Goal: Entertainment & Leisure: Consume media (video, audio)

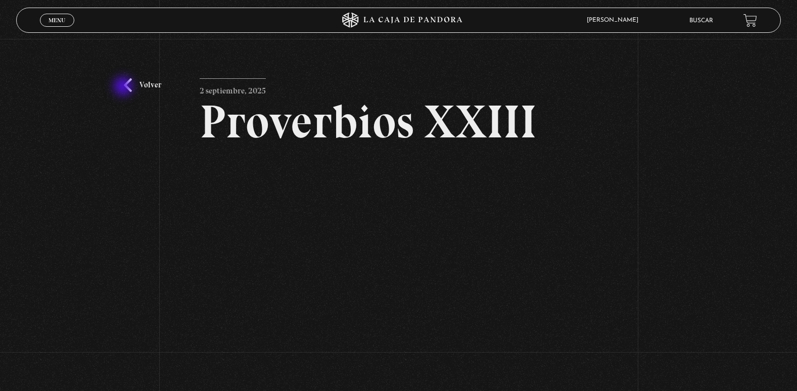
click at [124, 87] on div "Volver 2 septiembre, 2025 Proverbios XXIII WhatsApp Twitter Messenger Email" at bounding box center [398, 234] width 797 height 391
click at [127, 84] on link "Volver" at bounding box center [142, 85] width 37 height 14
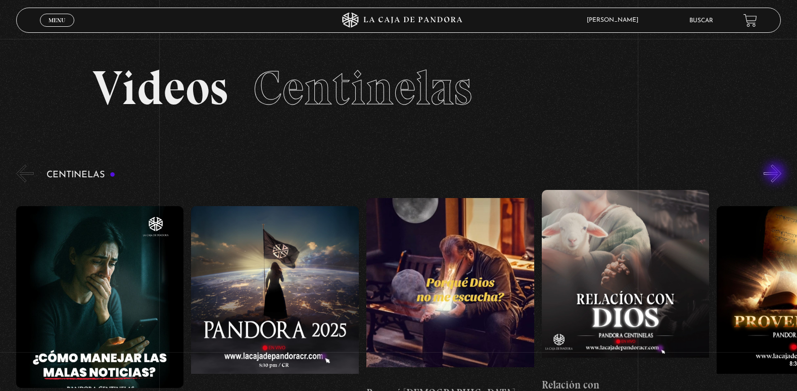
click at [777, 174] on button "»" at bounding box center [773, 174] width 18 height 18
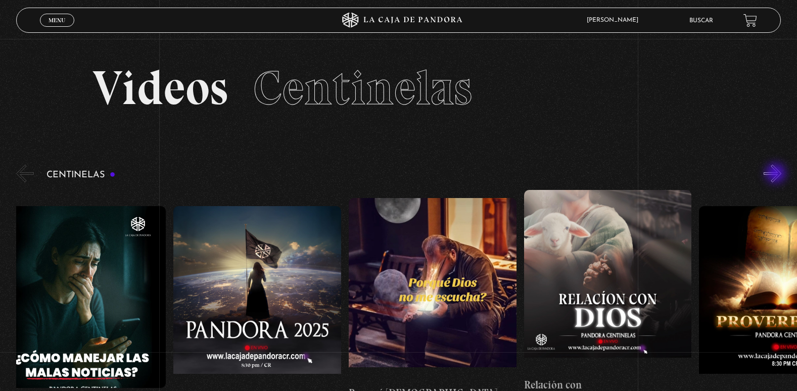
click at [777, 174] on button "»" at bounding box center [773, 174] width 18 height 18
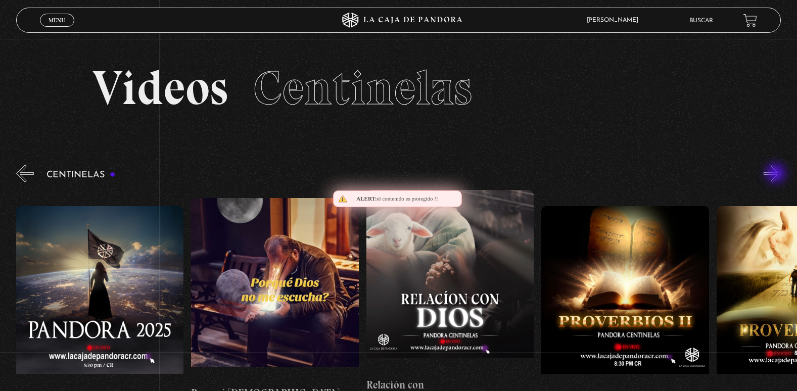
click at [777, 174] on button "»" at bounding box center [773, 174] width 18 height 18
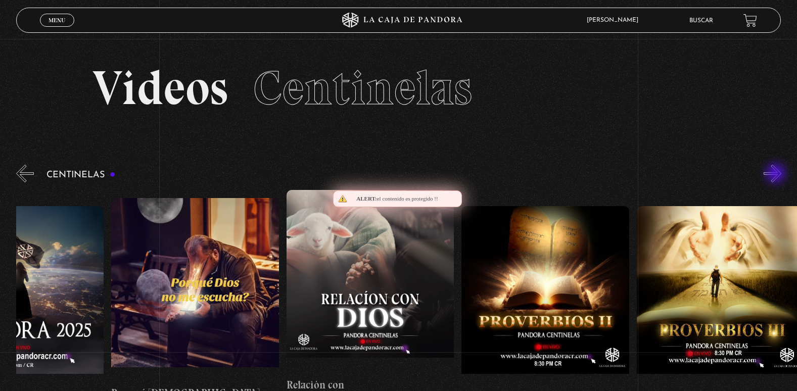
click at [777, 174] on button "»" at bounding box center [773, 174] width 18 height 18
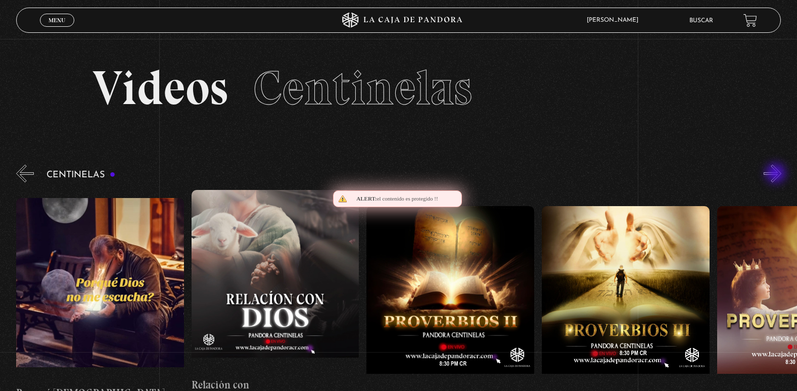
click at [777, 174] on button "»" at bounding box center [773, 174] width 18 height 18
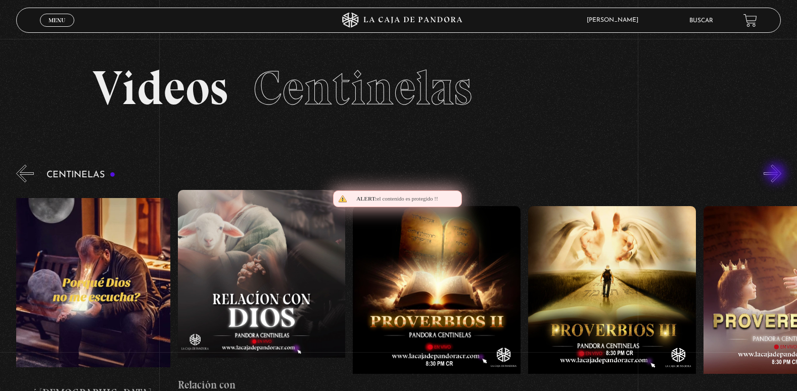
click at [777, 174] on button "»" at bounding box center [773, 174] width 18 height 18
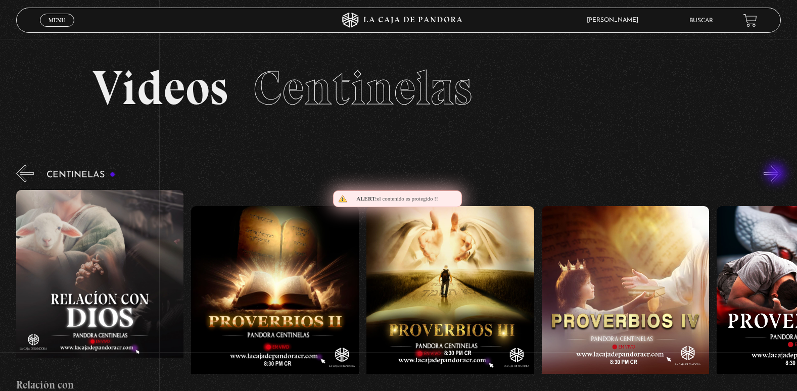
click at [777, 174] on button "»" at bounding box center [773, 174] width 18 height 18
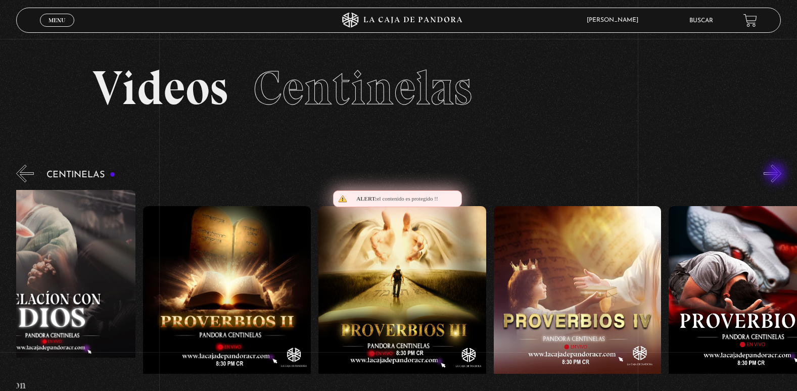
click at [777, 174] on button "»" at bounding box center [773, 174] width 18 height 18
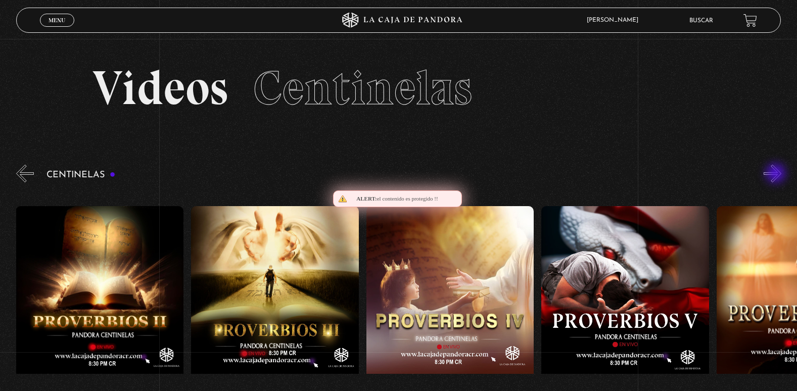
click at [777, 174] on button "»" at bounding box center [773, 174] width 18 height 18
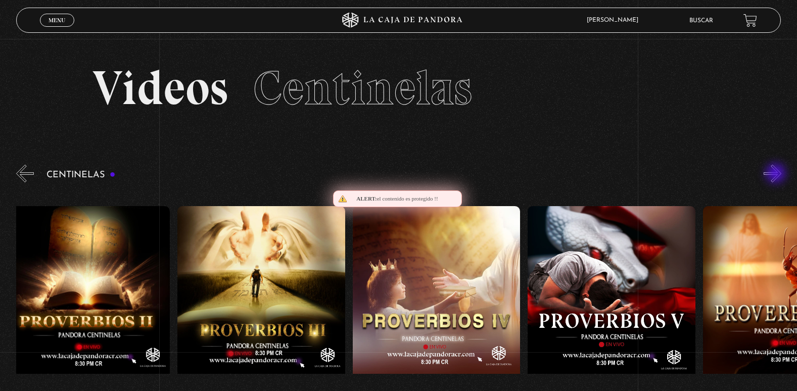
click at [777, 174] on button "»" at bounding box center [773, 174] width 18 height 18
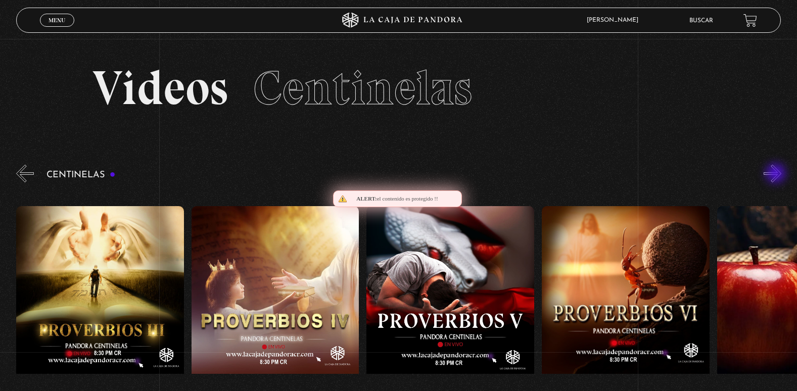
click at [777, 174] on button "»" at bounding box center [773, 174] width 18 height 18
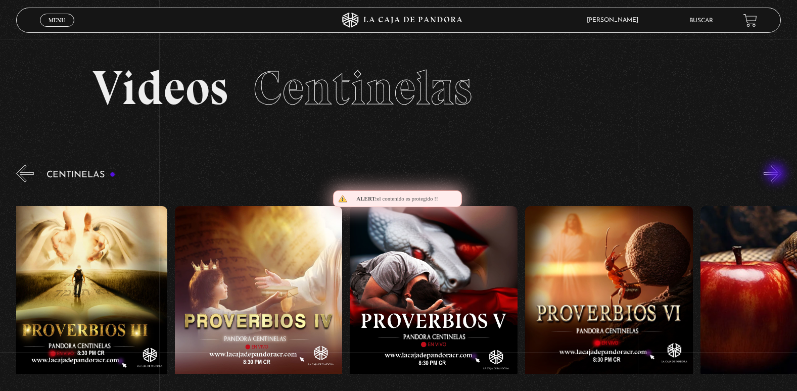
click at [777, 174] on button "»" at bounding box center [773, 174] width 18 height 18
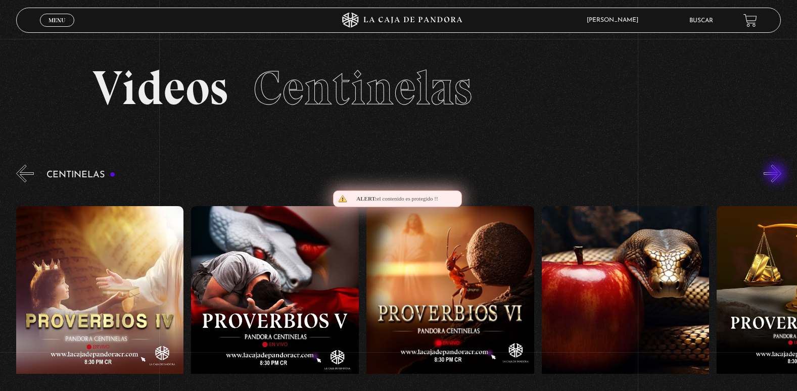
click at [777, 174] on button "»" at bounding box center [773, 174] width 18 height 18
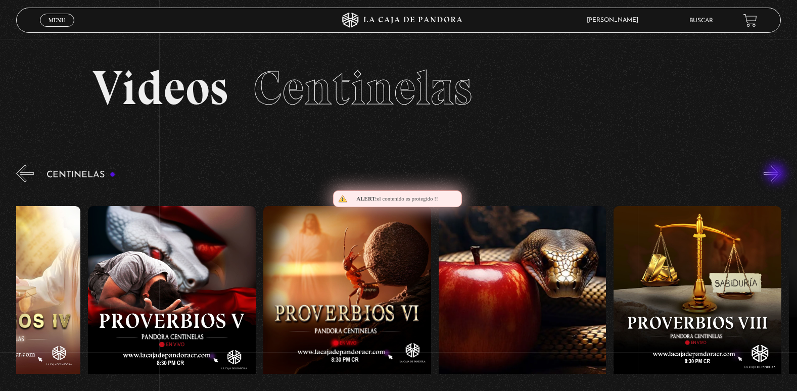
click at [777, 174] on button "»" at bounding box center [773, 174] width 18 height 18
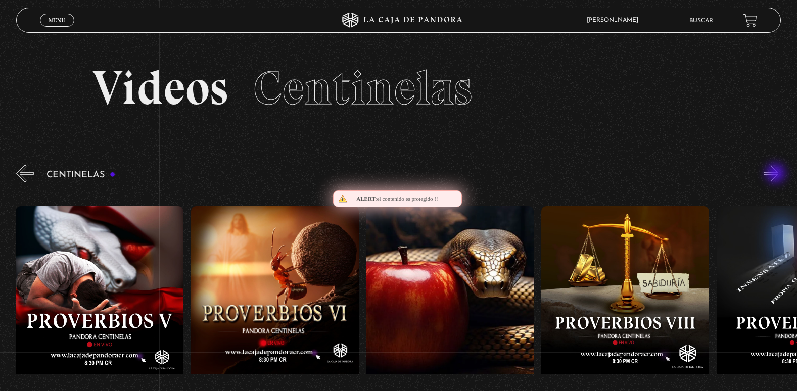
click at [777, 174] on button "»" at bounding box center [773, 174] width 18 height 18
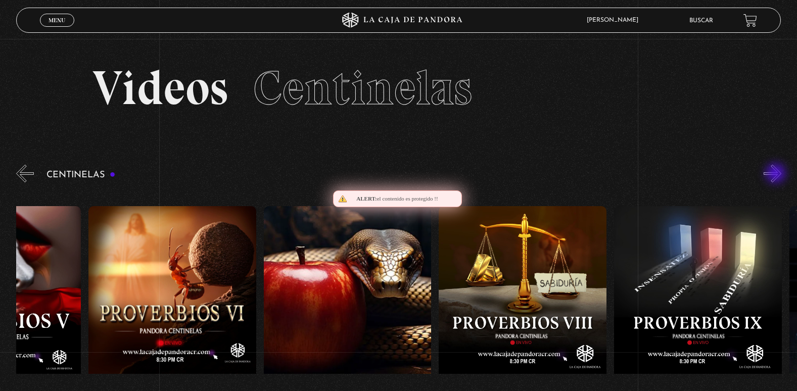
click at [777, 174] on button "»" at bounding box center [773, 174] width 18 height 18
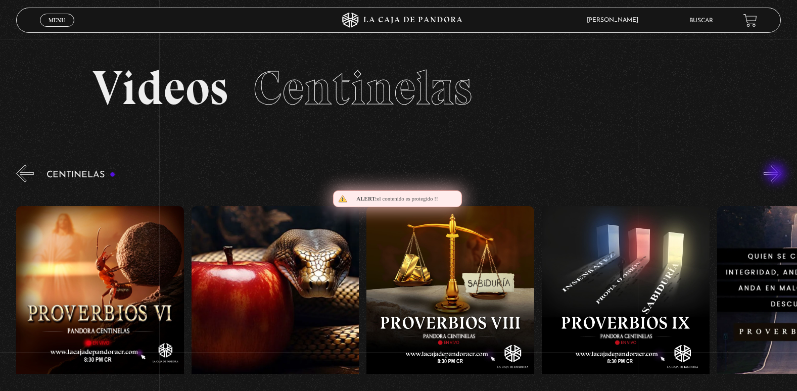
click at [777, 174] on button "»" at bounding box center [773, 174] width 18 height 18
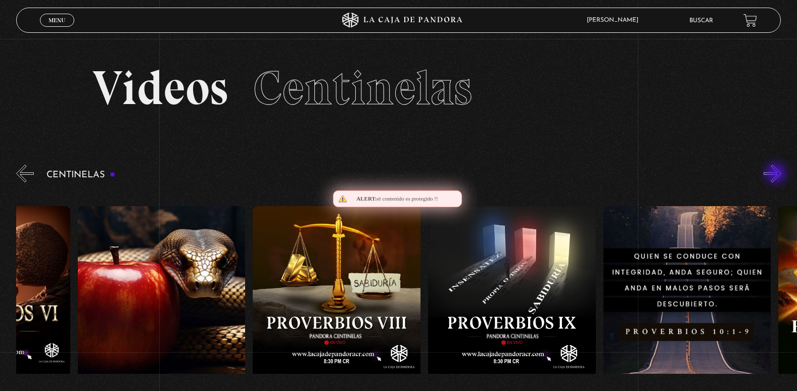
click at [777, 174] on button "»" at bounding box center [773, 174] width 18 height 18
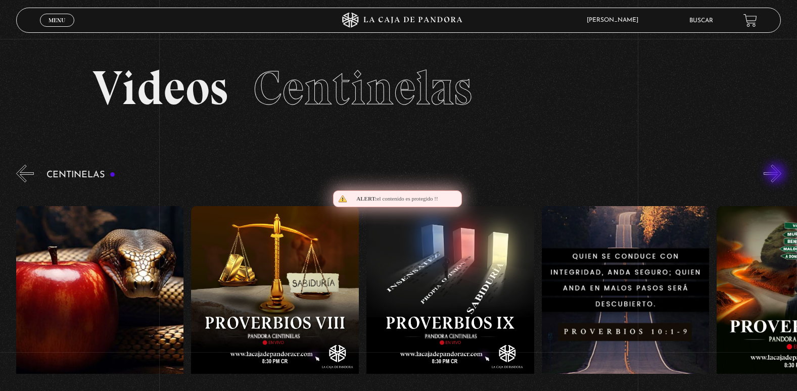
click at [777, 174] on button "»" at bounding box center [773, 174] width 18 height 18
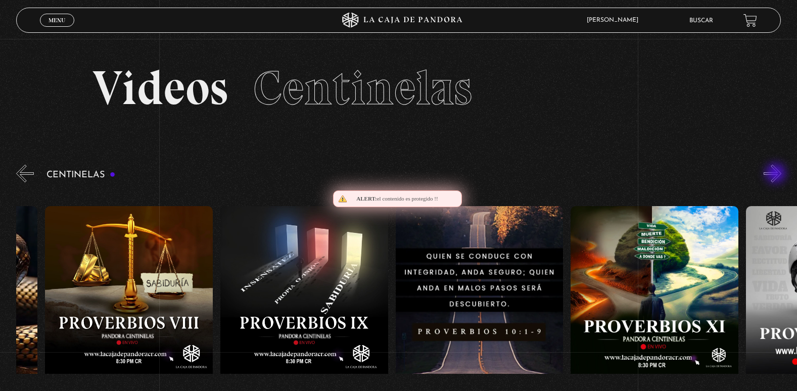
click at [777, 174] on button "»" at bounding box center [773, 174] width 18 height 18
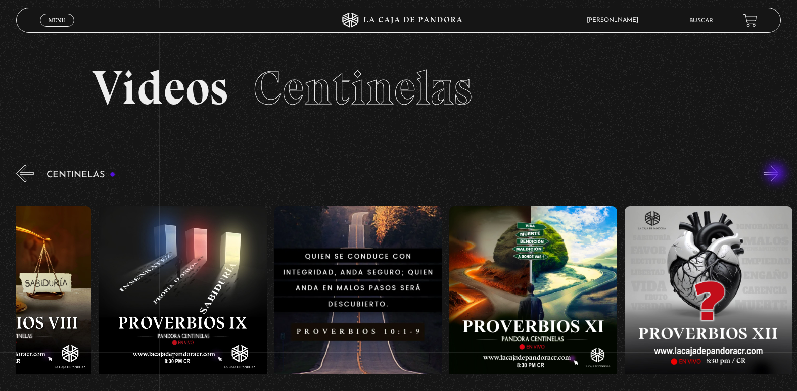
click at [777, 174] on button "»" at bounding box center [773, 174] width 18 height 18
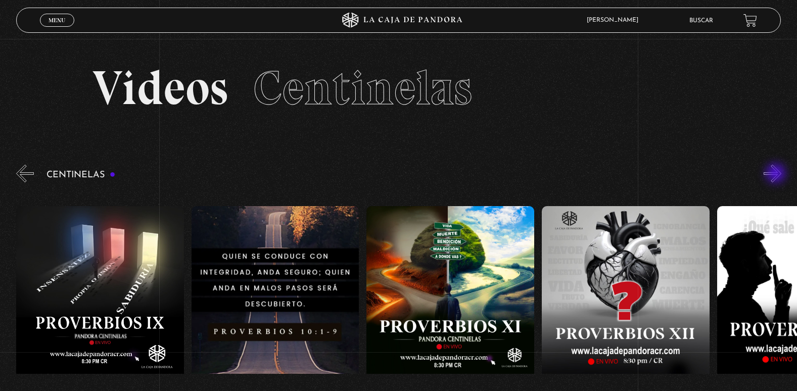
click at [777, 174] on button "»" at bounding box center [773, 174] width 18 height 18
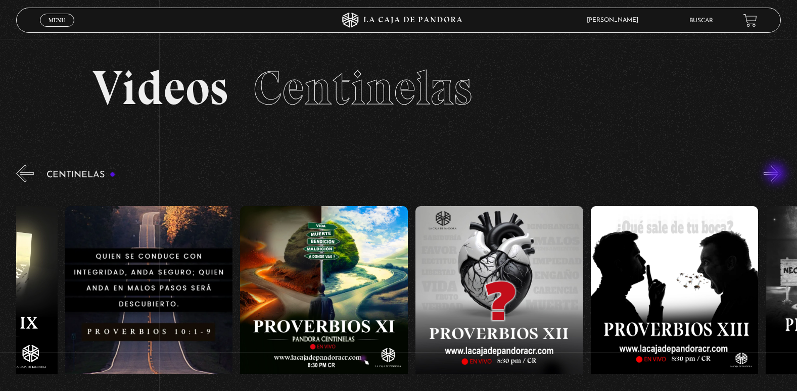
click at [777, 174] on button "»" at bounding box center [773, 174] width 18 height 18
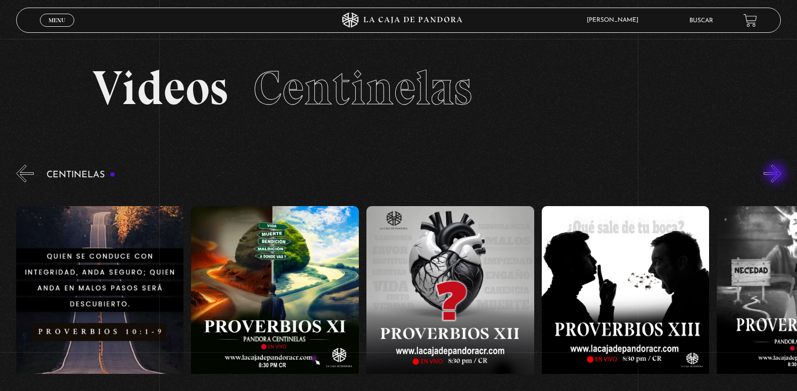
click at [777, 174] on button "»" at bounding box center [773, 174] width 18 height 18
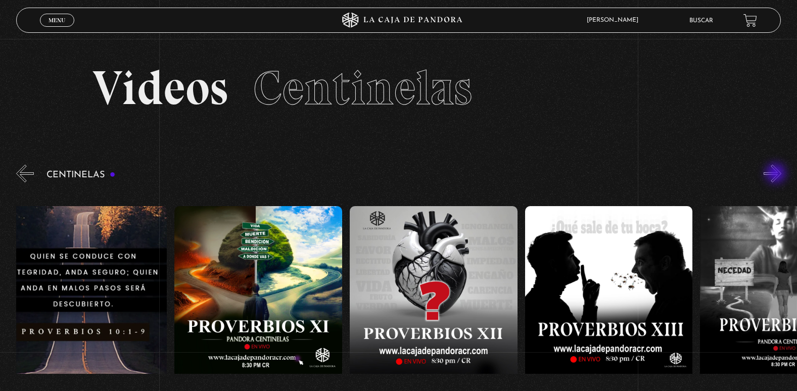
click at [777, 174] on button "»" at bounding box center [773, 174] width 18 height 18
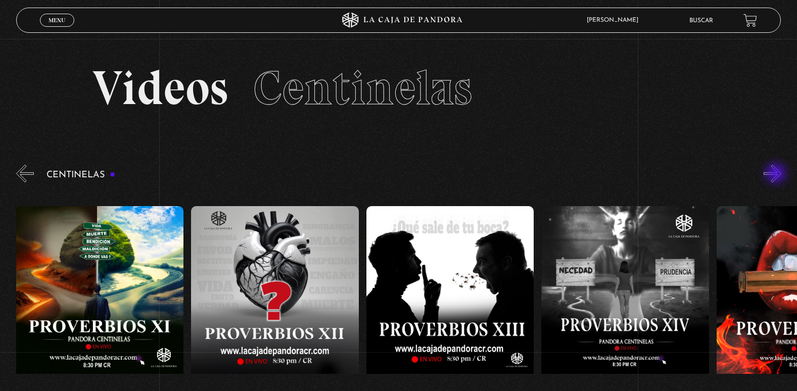
click at [777, 174] on button "»" at bounding box center [773, 174] width 18 height 18
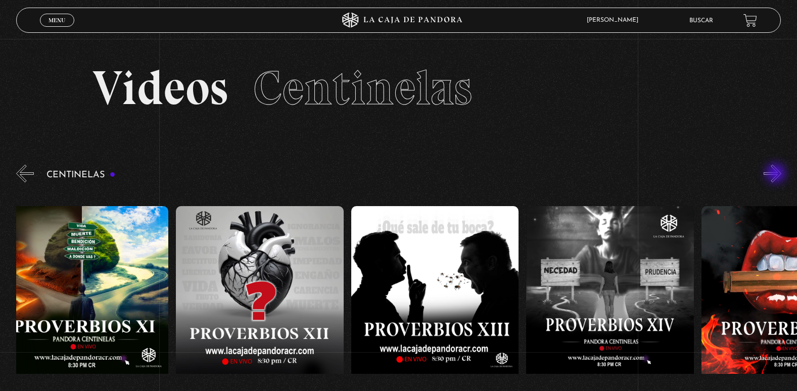
click at [777, 174] on button "»" at bounding box center [773, 174] width 18 height 18
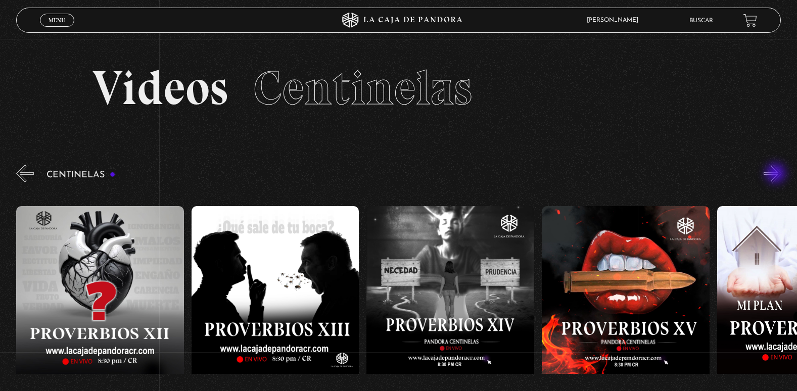
click at [777, 174] on button "»" at bounding box center [773, 174] width 18 height 18
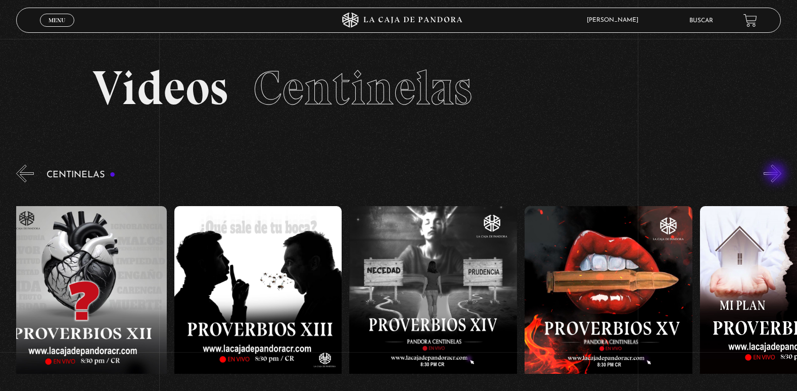
click at [777, 174] on button "»" at bounding box center [773, 174] width 18 height 18
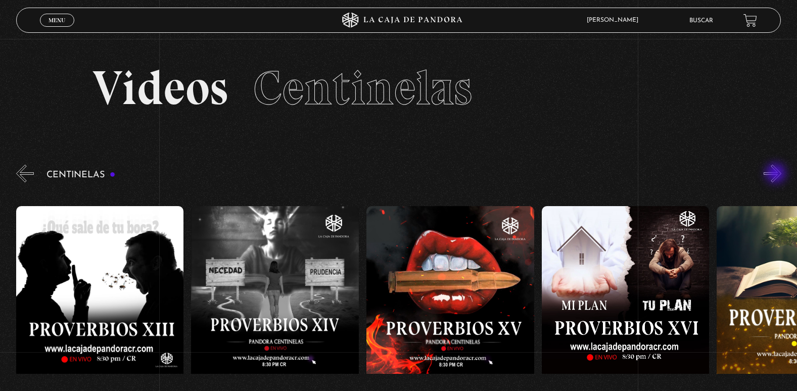
click at [777, 174] on button "»" at bounding box center [773, 174] width 18 height 18
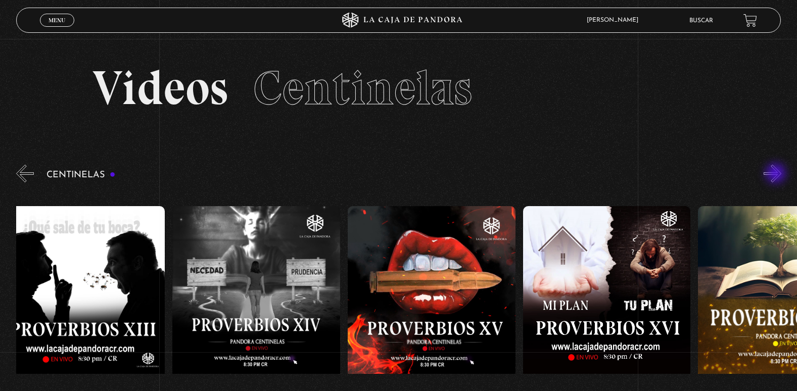
click at [777, 174] on button "»" at bounding box center [773, 174] width 18 height 18
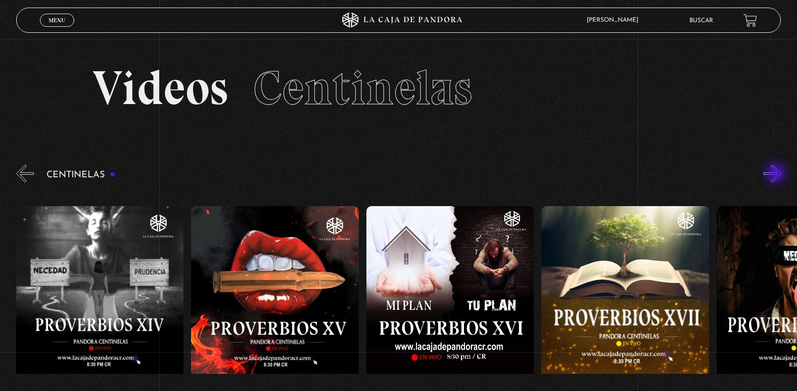
click at [777, 174] on button "»" at bounding box center [773, 174] width 18 height 18
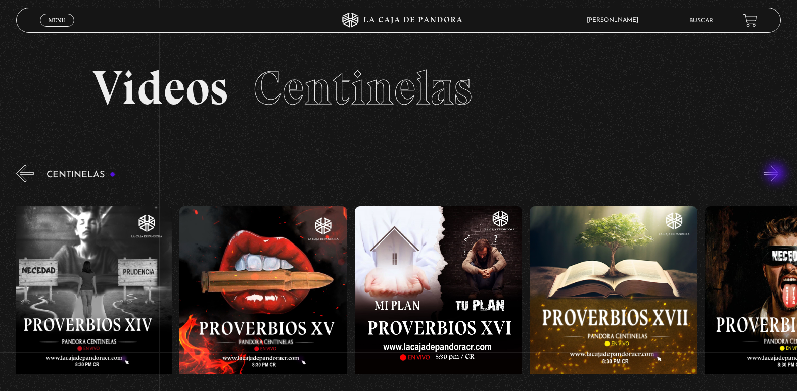
click at [777, 174] on button "»" at bounding box center [773, 174] width 18 height 18
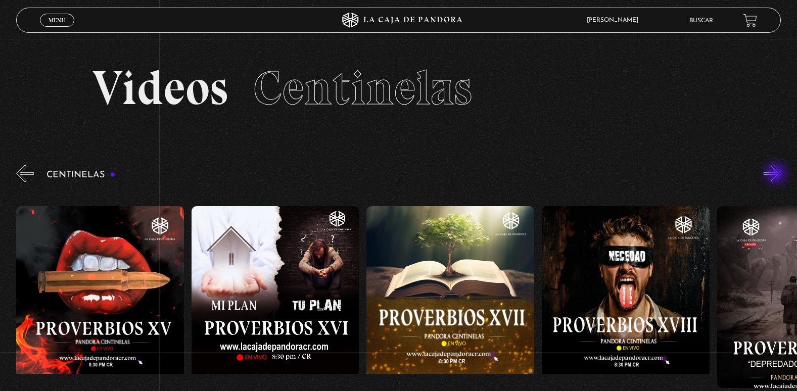
click at [777, 174] on button "»" at bounding box center [773, 174] width 18 height 18
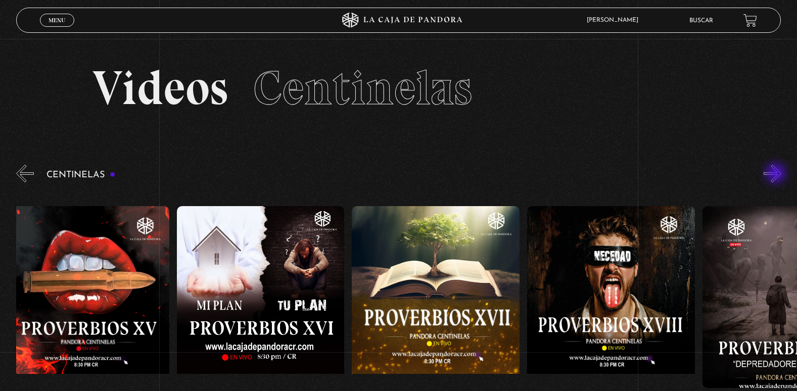
click at [777, 174] on button "»" at bounding box center [773, 174] width 18 height 18
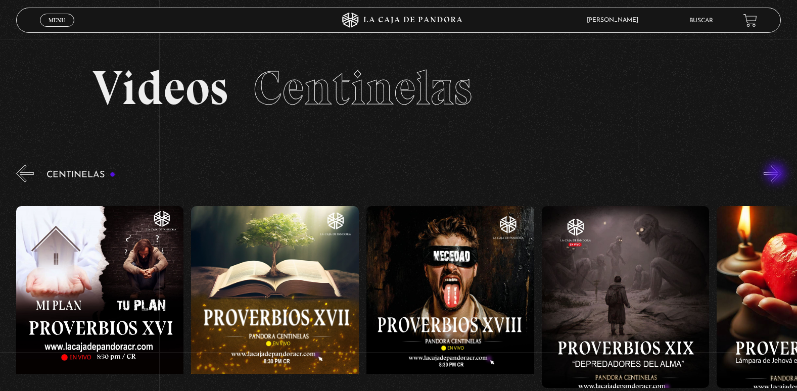
click at [777, 174] on button "»" at bounding box center [773, 174] width 18 height 18
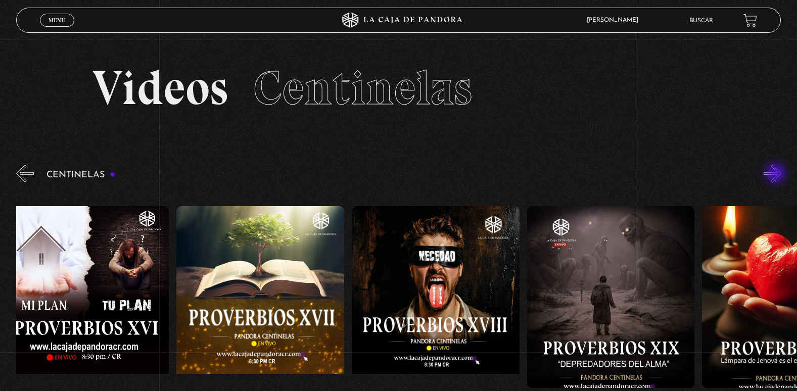
click at [777, 174] on button "»" at bounding box center [773, 174] width 18 height 18
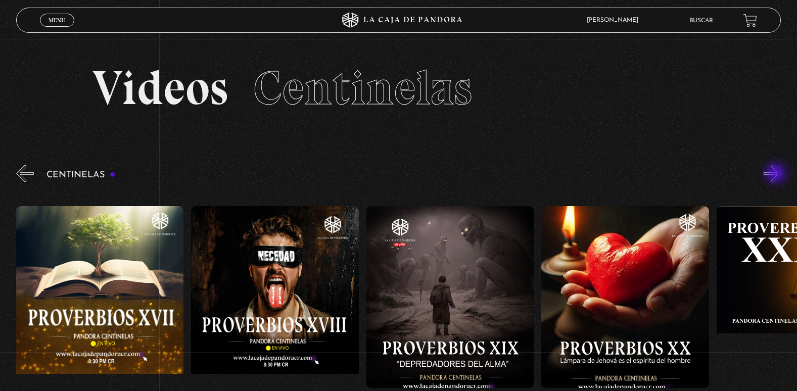
click at [777, 174] on button "»" at bounding box center [773, 174] width 18 height 18
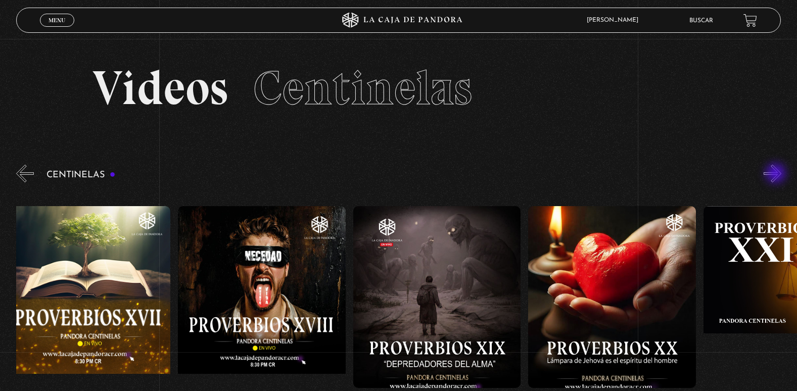
click at [777, 174] on button "»" at bounding box center [773, 174] width 18 height 18
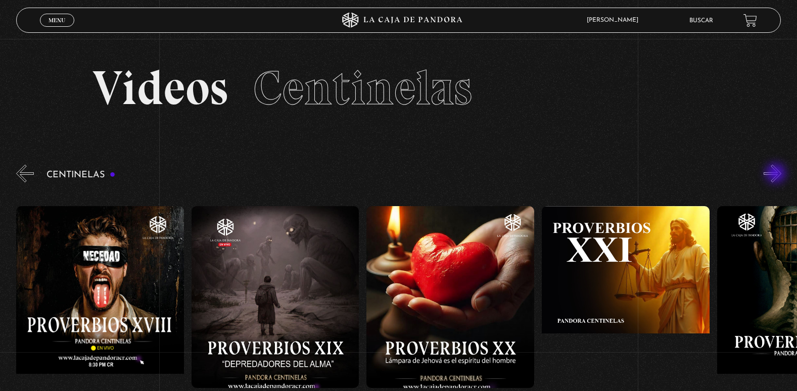
click at [777, 174] on button "»" at bounding box center [773, 174] width 18 height 18
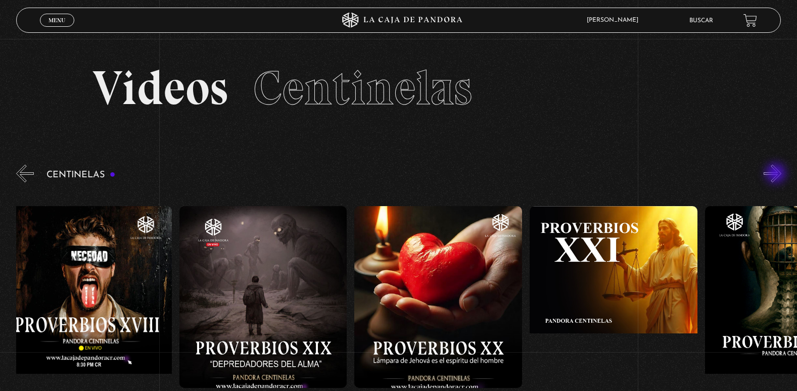
click at [777, 174] on button "»" at bounding box center [773, 174] width 18 height 18
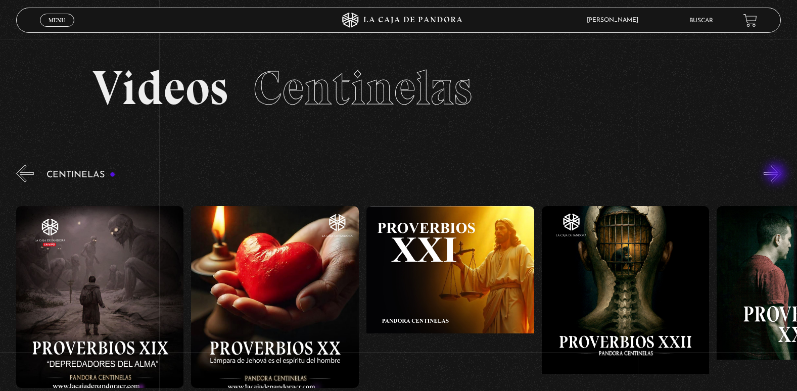
click at [777, 174] on button "»" at bounding box center [773, 174] width 18 height 18
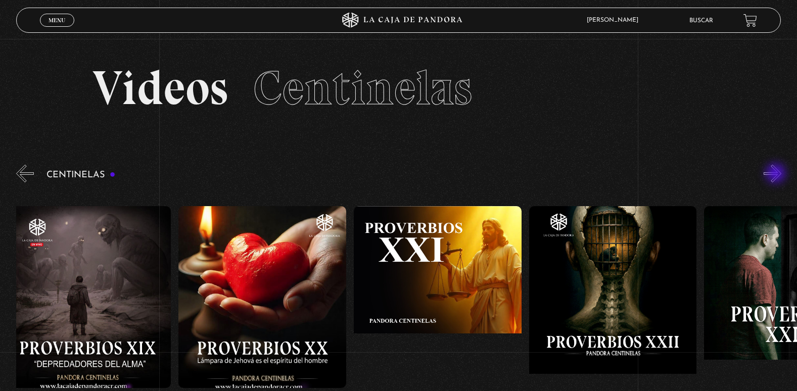
click at [777, 174] on button "»" at bounding box center [773, 174] width 18 height 18
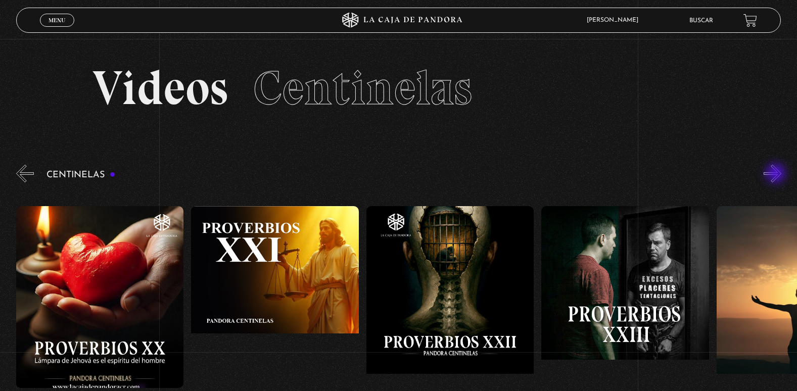
click at [777, 174] on button "»" at bounding box center [773, 174] width 18 height 18
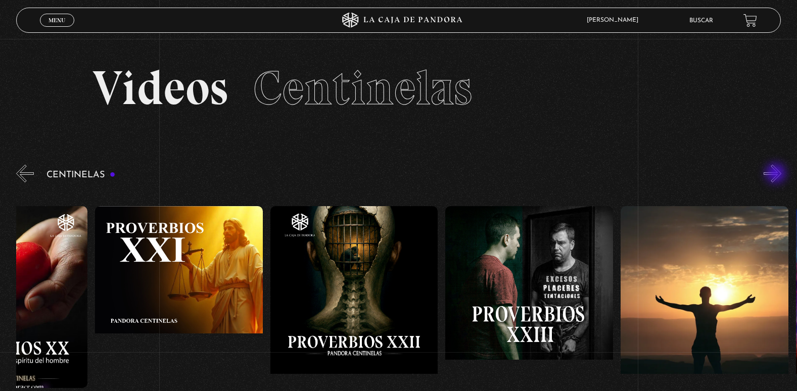
click at [777, 174] on button "»" at bounding box center [773, 174] width 18 height 18
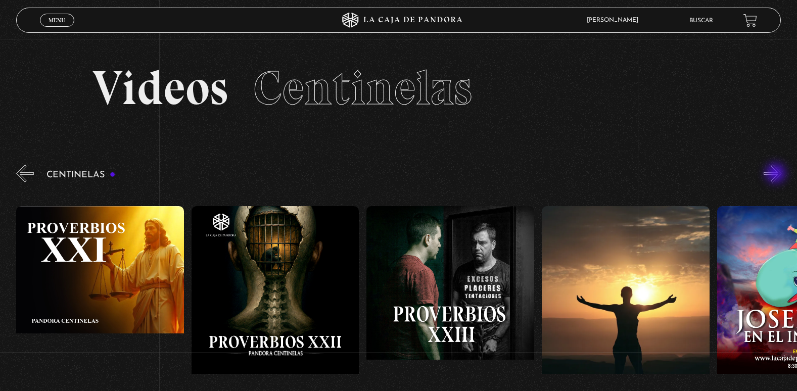
click at [777, 174] on button "»" at bounding box center [773, 174] width 18 height 18
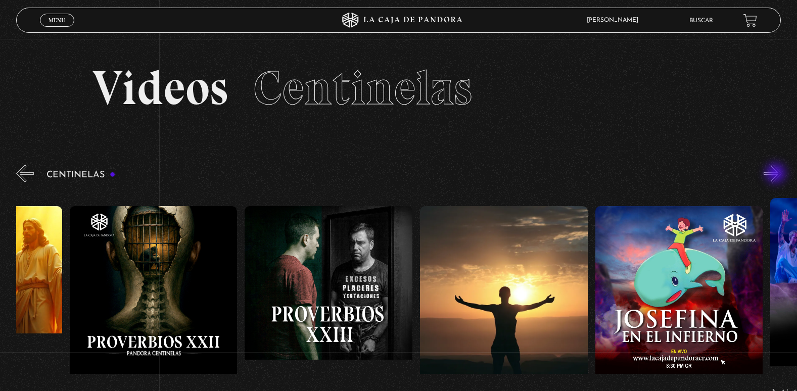
click at [777, 174] on button "»" at bounding box center [773, 174] width 18 height 18
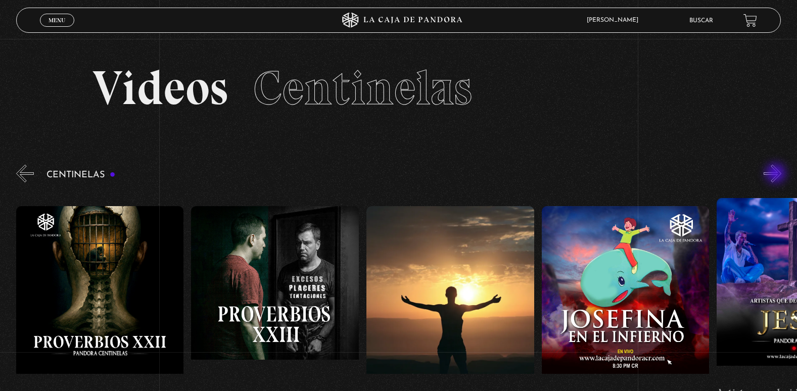
click at [777, 174] on button "»" at bounding box center [773, 174] width 18 height 18
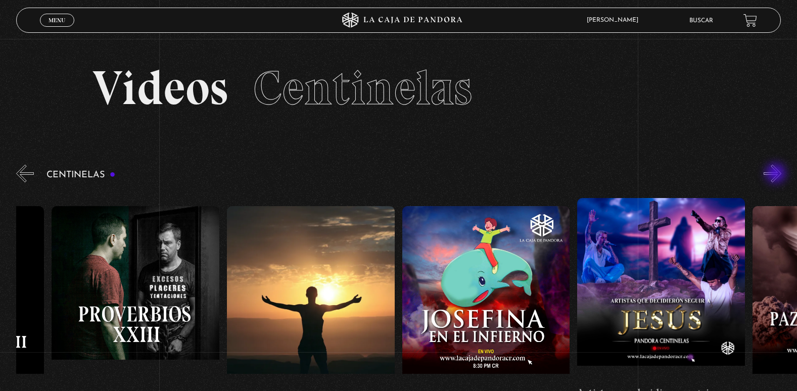
click at [777, 174] on button "»" at bounding box center [773, 174] width 18 height 18
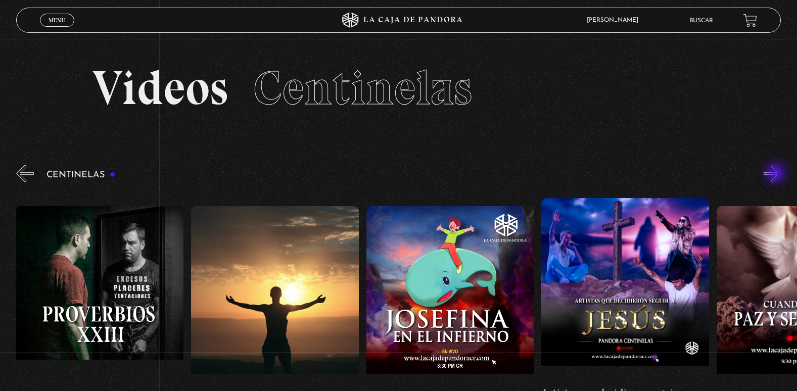
click at [777, 174] on button "»" at bounding box center [773, 174] width 18 height 18
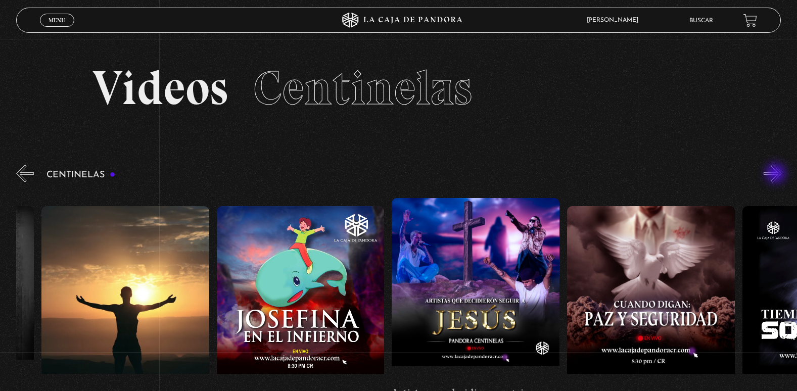
click at [777, 174] on button "»" at bounding box center [773, 174] width 18 height 18
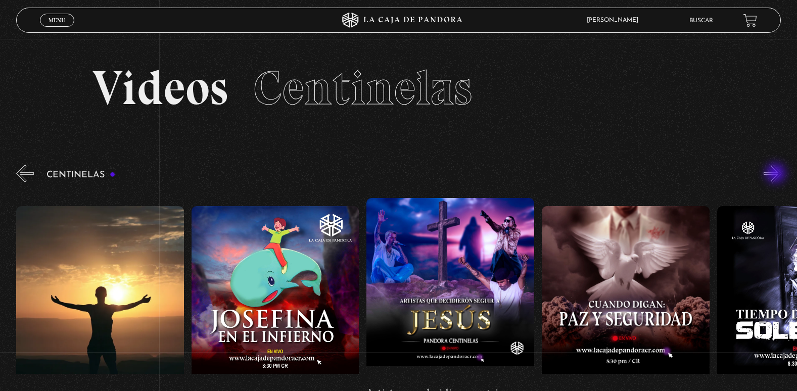
click at [777, 174] on button "»" at bounding box center [773, 174] width 18 height 18
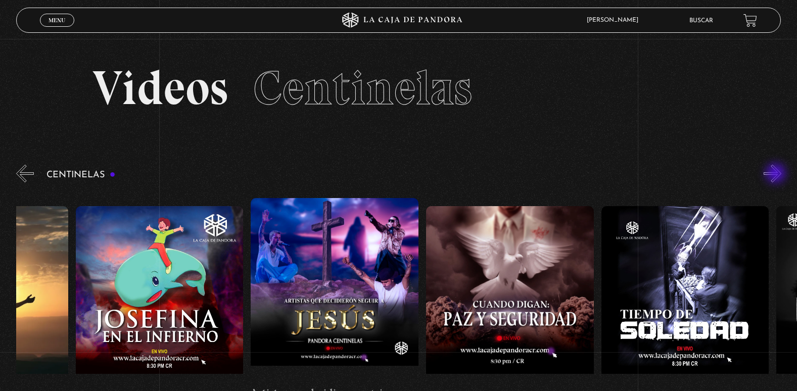
click at [777, 174] on button "»" at bounding box center [773, 174] width 18 height 18
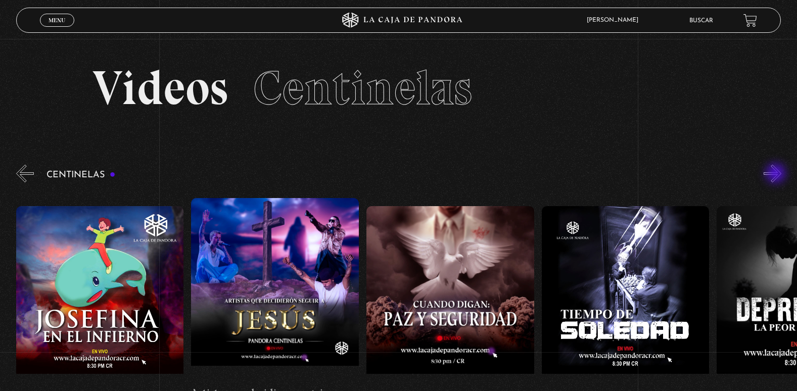
click at [777, 174] on button "»" at bounding box center [773, 174] width 18 height 18
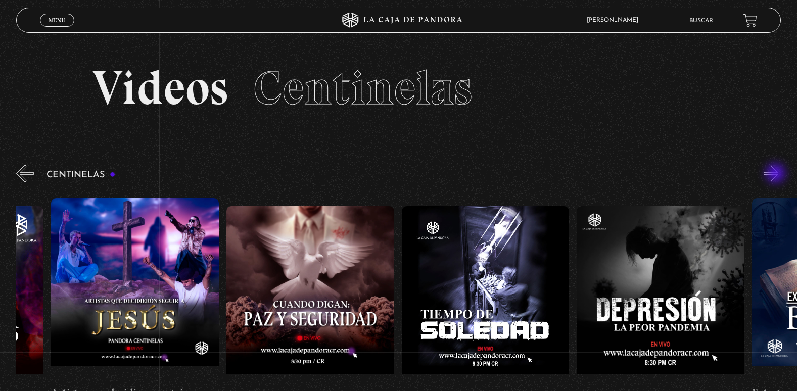
click at [777, 174] on button "»" at bounding box center [773, 174] width 18 height 18
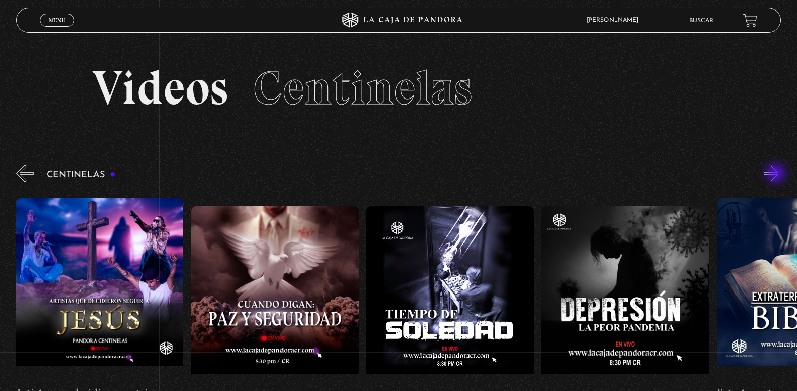
click at [777, 174] on button "»" at bounding box center [773, 174] width 18 height 18
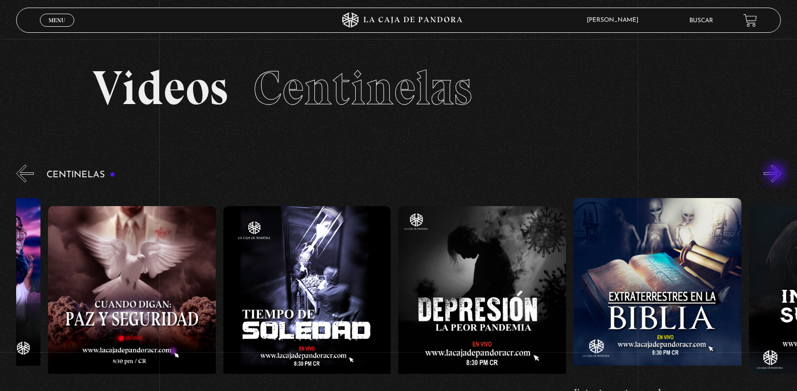
click at [777, 174] on button "»" at bounding box center [773, 174] width 18 height 18
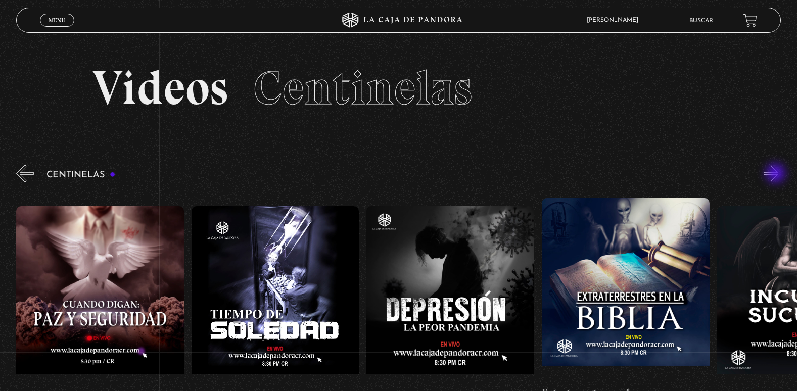
click at [777, 174] on button "»" at bounding box center [773, 174] width 18 height 18
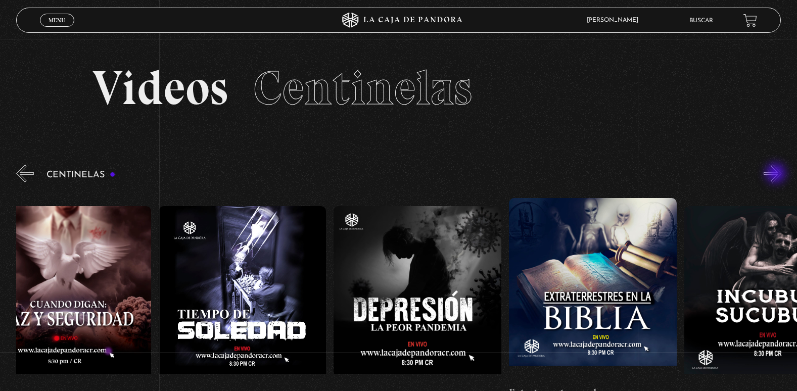
click at [777, 174] on button "»" at bounding box center [773, 174] width 18 height 18
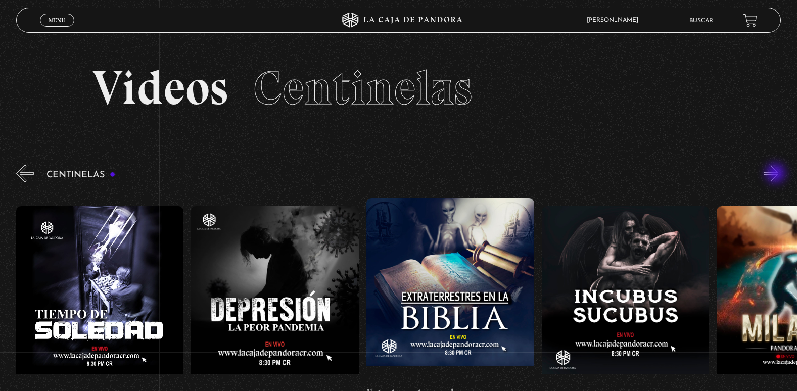
click at [777, 174] on button "»" at bounding box center [773, 174] width 18 height 18
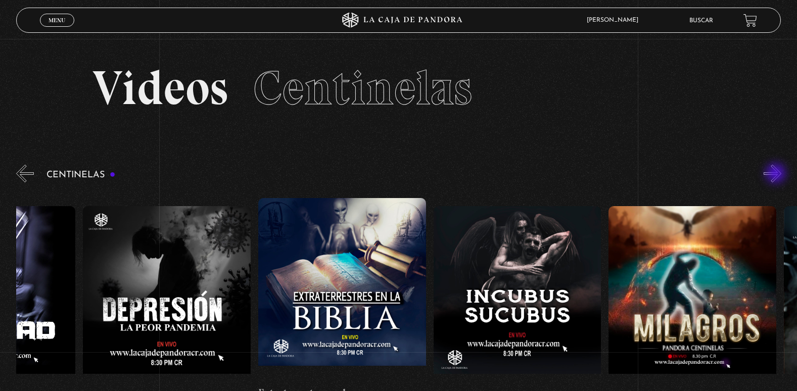
click at [777, 174] on button "»" at bounding box center [773, 174] width 18 height 18
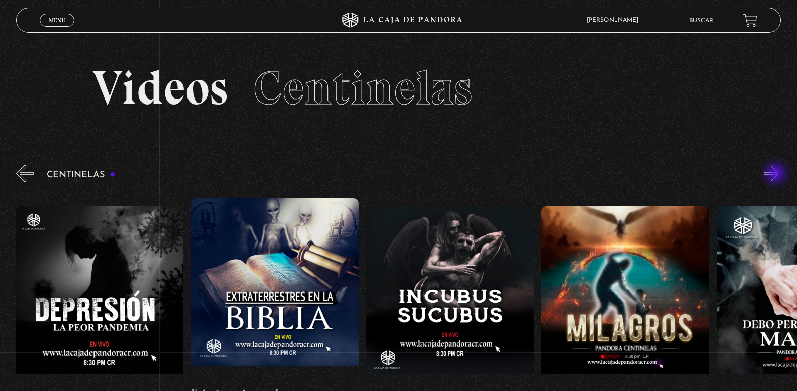
click at [777, 174] on button "»" at bounding box center [773, 174] width 18 height 18
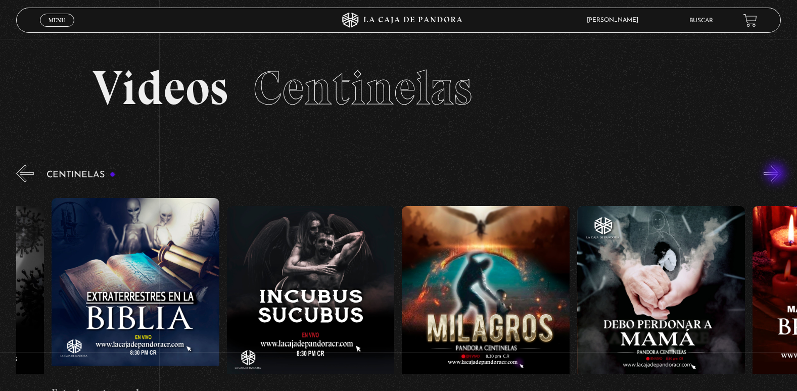
click at [777, 174] on button "»" at bounding box center [773, 174] width 18 height 18
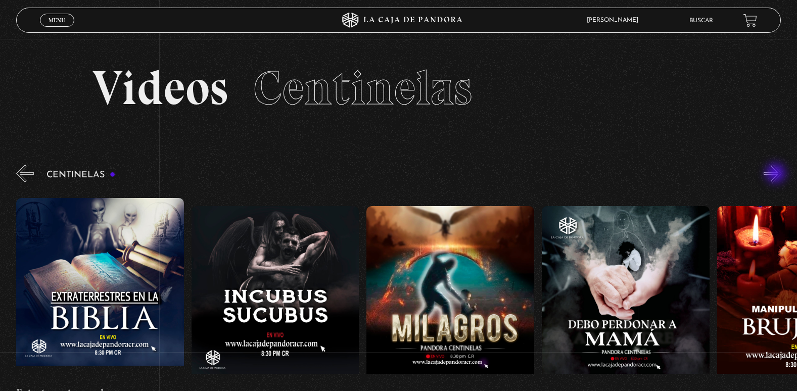
click at [777, 174] on button "»" at bounding box center [773, 174] width 18 height 18
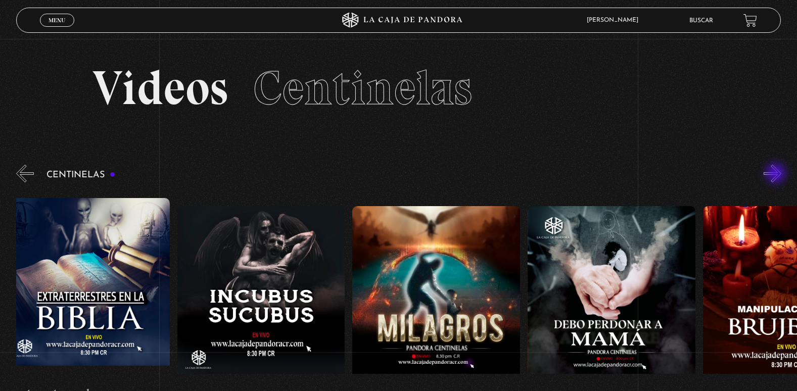
click at [777, 174] on button "»" at bounding box center [773, 174] width 18 height 18
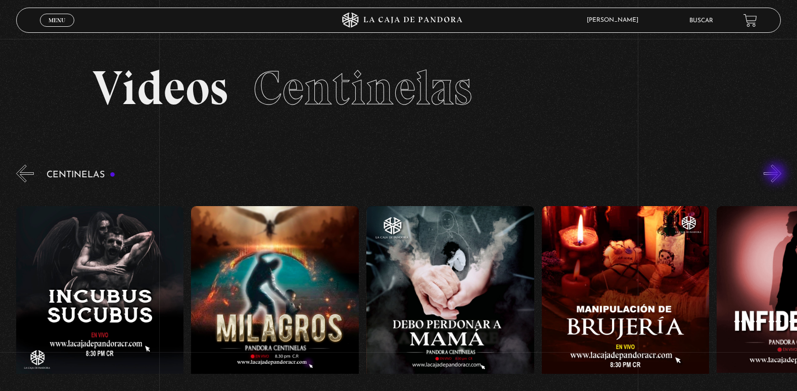
click at [777, 174] on button "»" at bounding box center [773, 174] width 18 height 18
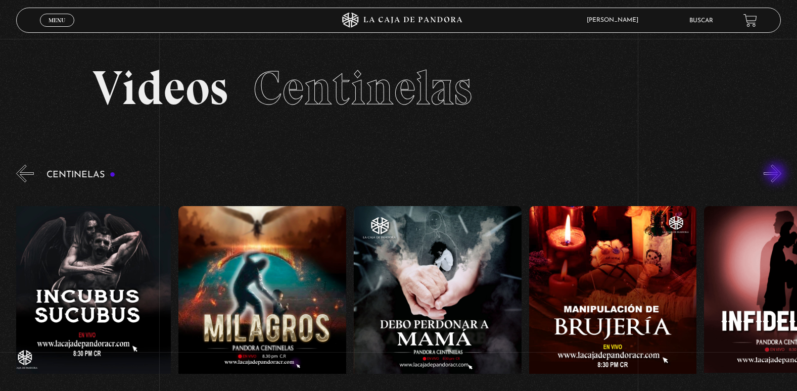
click at [777, 174] on button "»" at bounding box center [773, 174] width 18 height 18
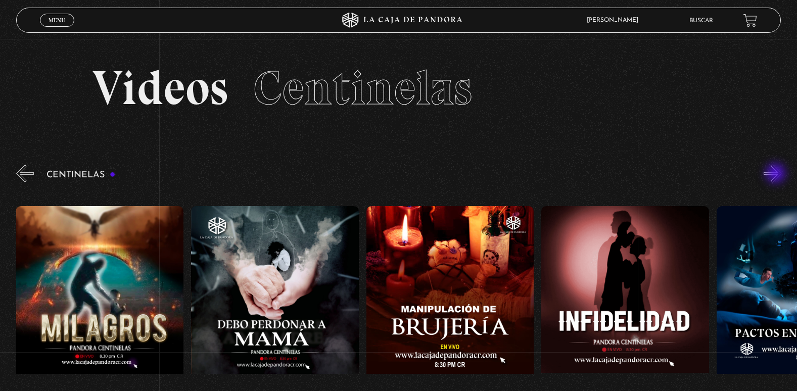
click at [777, 174] on button "»" at bounding box center [773, 174] width 18 height 18
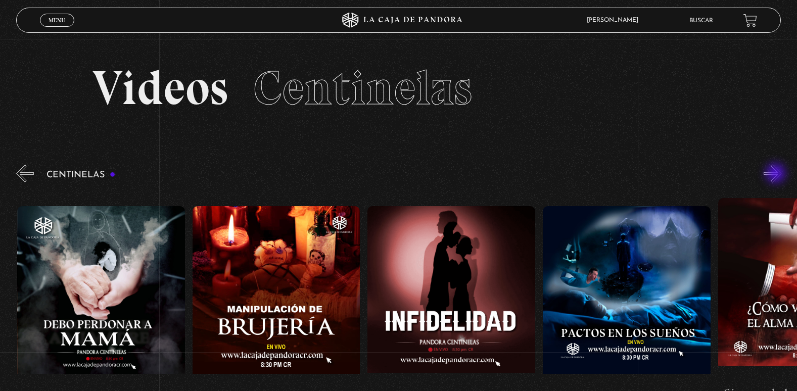
scroll to position [0, 6135]
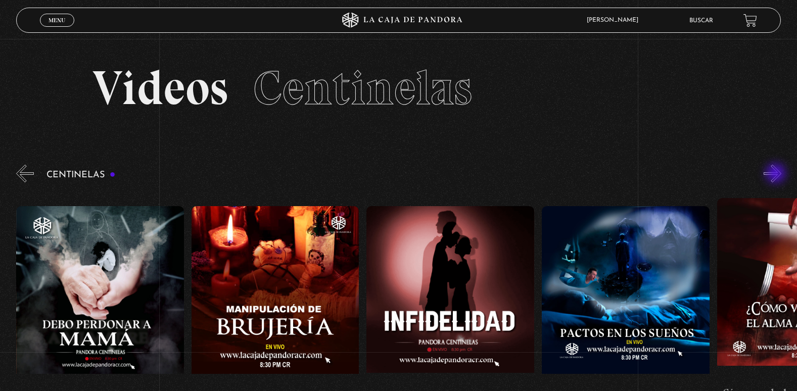
click at [777, 174] on button "»" at bounding box center [773, 174] width 18 height 18
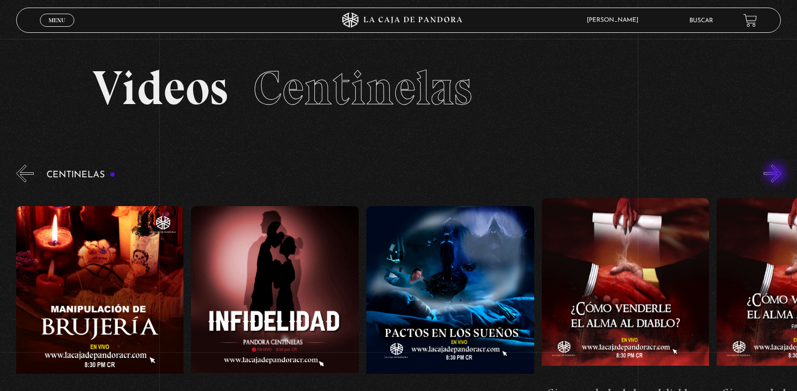
click at [777, 174] on button "»" at bounding box center [773, 174] width 18 height 18
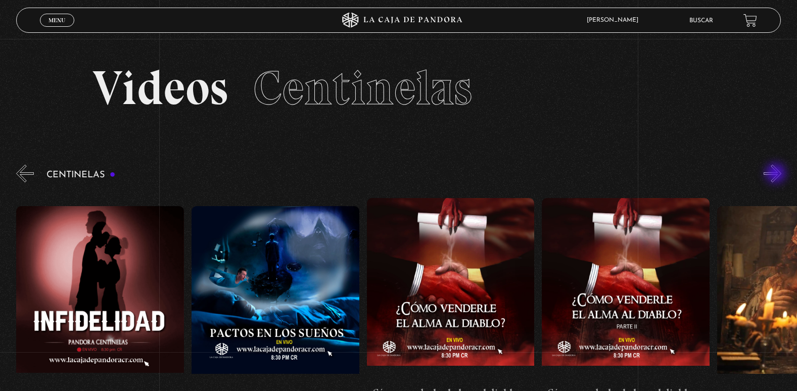
click at [777, 174] on button "»" at bounding box center [773, 174] width 18 height 18
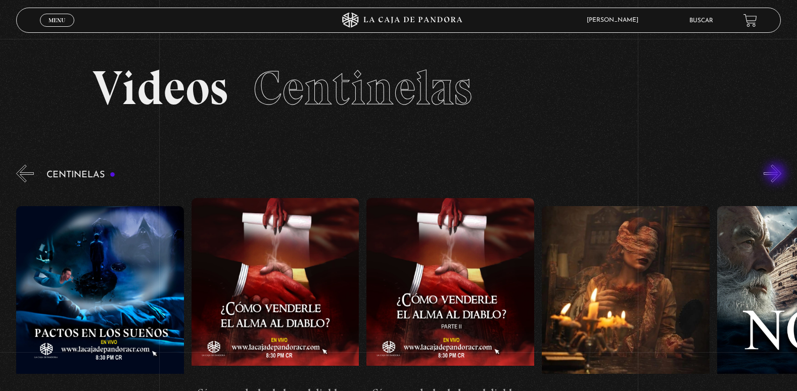
click at [777, 174] on button "»" at bounding box center [773, 174] width 18 height 18
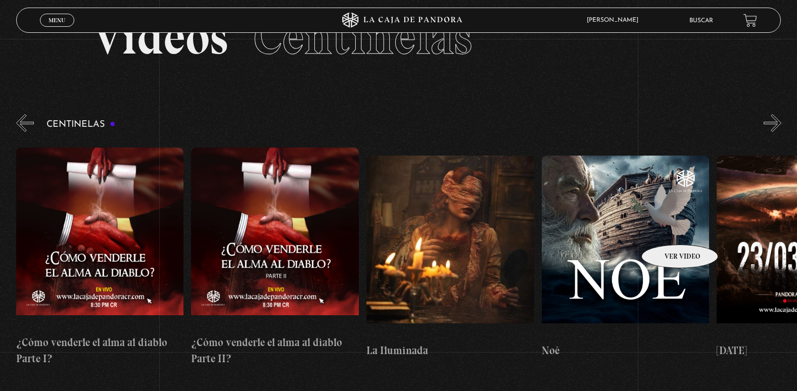
scroll to position [101, 0]
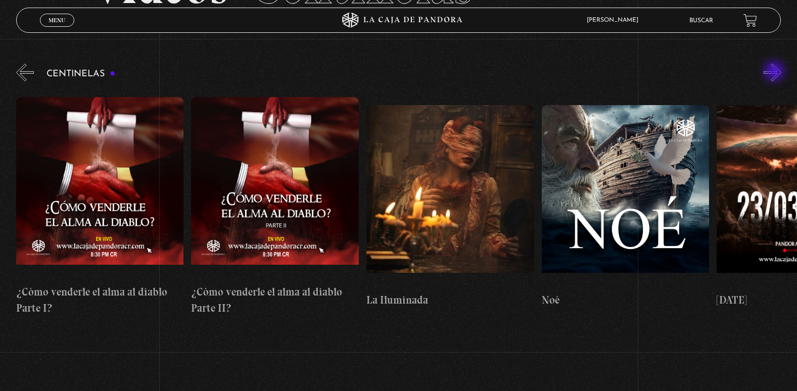
click at [776, 72] on button "»" at bounding box center [773, 73] width 18 height 18
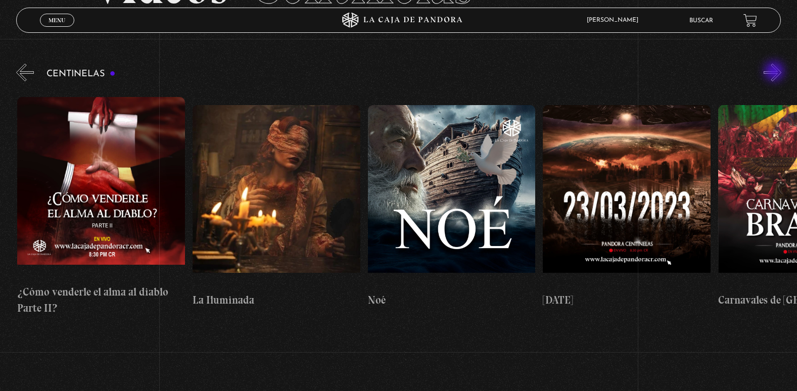
click at [776, 72] on button "»" at bounding box center [773, 73] width 18 height 18
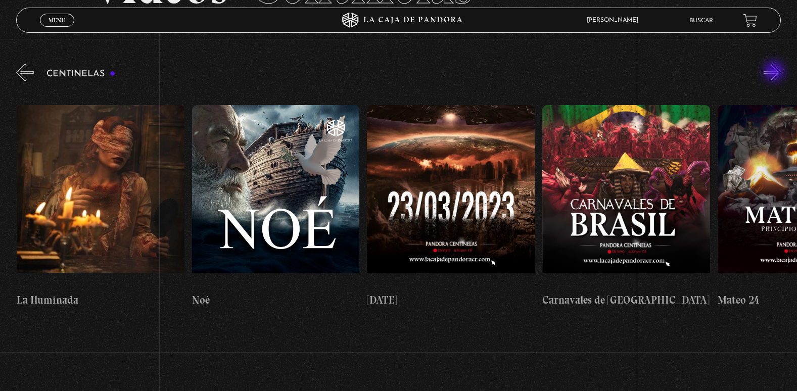
scroll to position [0, 7187]
click at [776, 72] on button "»" at bounding box center [773, 73] width 18 height 18
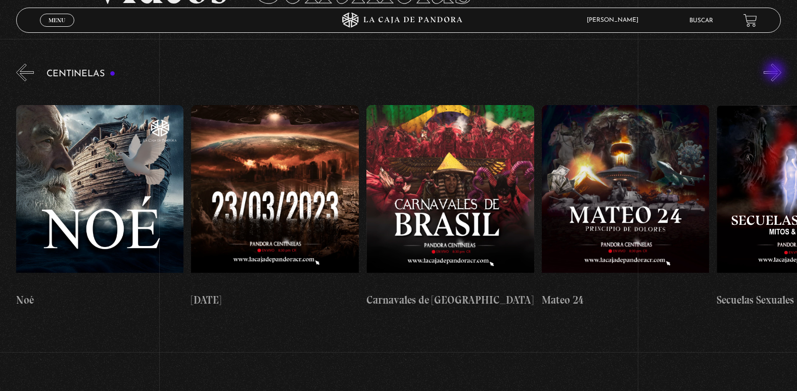
click at [776, 72] on button "»" at bounding box center [773, 73] width 18 height 18
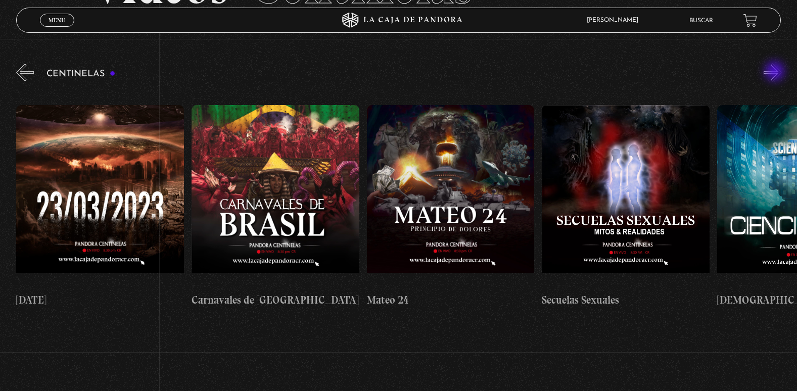
scroll to position [0, 7538]
click at [776, 72] on button "»" at bounding box center [773, 73] width 18 height 18
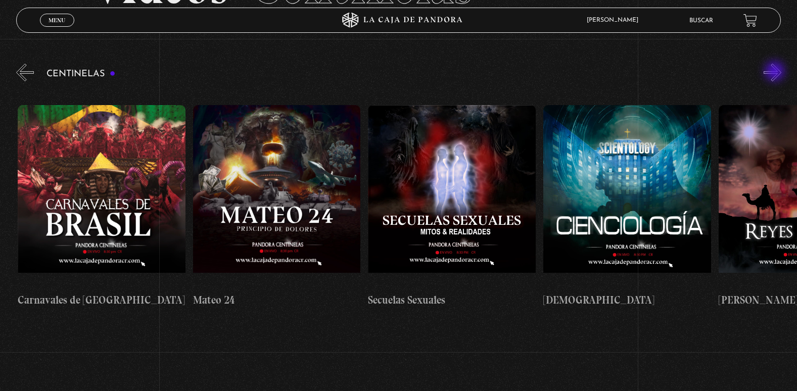
scroll to position [0, 7713]
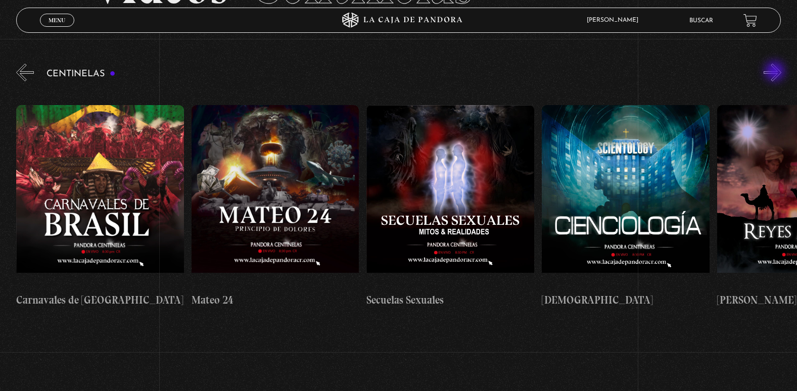
click at [776, 72] on button "»" at bounding box center [773, 73] width 18 height 18
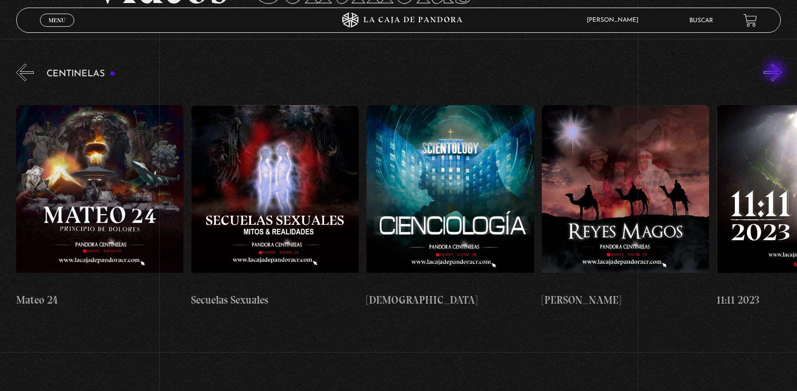
click at [776, 72] on button "»" at bounding box center [773, 73] width 18 height 18
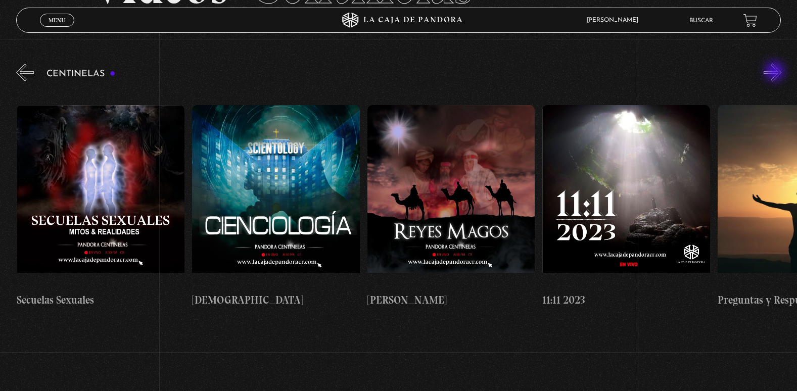
click at [776, 72] on button "»" at bounding box center [773, 73] width 18 height 18
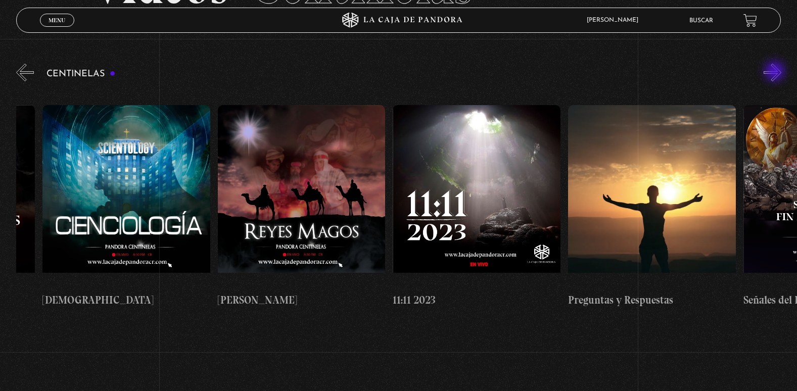
click at [776, 72] on button "»" at bounding box center [773, 73] width 18 height 18
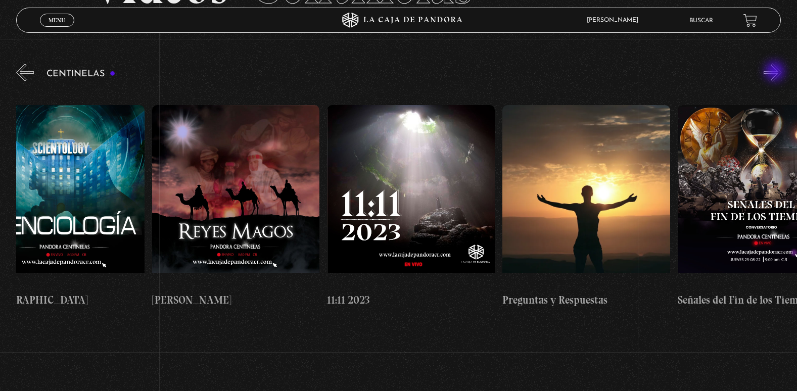
click at [776, 72] on button "»" at bounding box center [773, 73] width 18 height 18
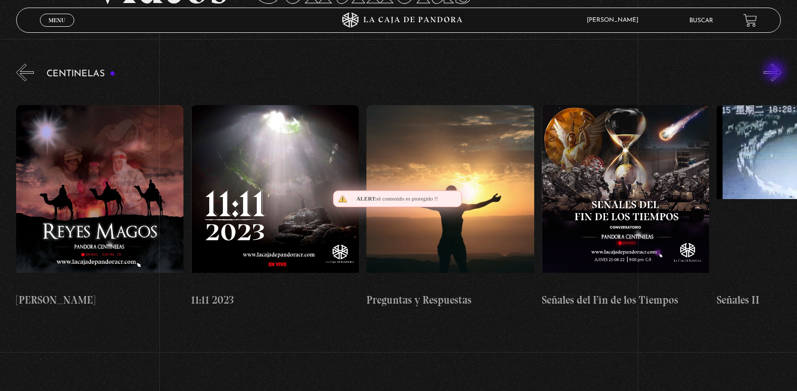
click at [776, 72] on button "»" at bounding box center [773, 73] width 18 height 18
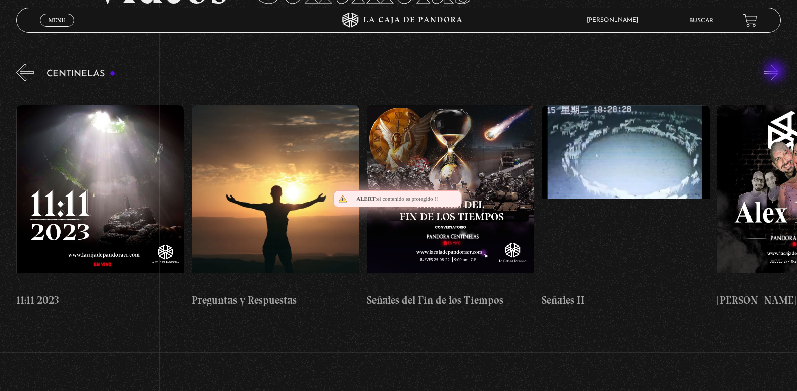
click at [776, 72] on button "»" at bounding box center [773, 73] width 18 height 18
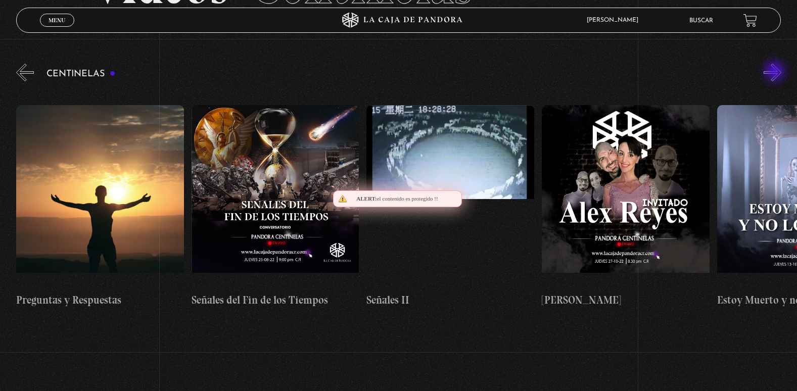
click at [776, 72] on button "»" at bounding box center [773, 73] width 18 height 18
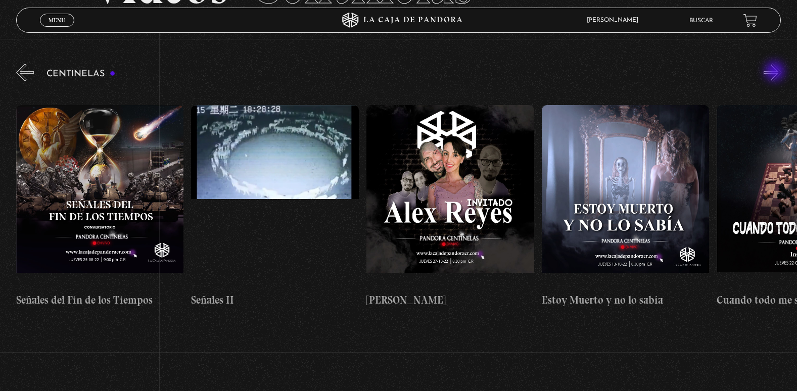
click at [776, 72] on button "»" at bounding box center [773, 73] width 18 height 18
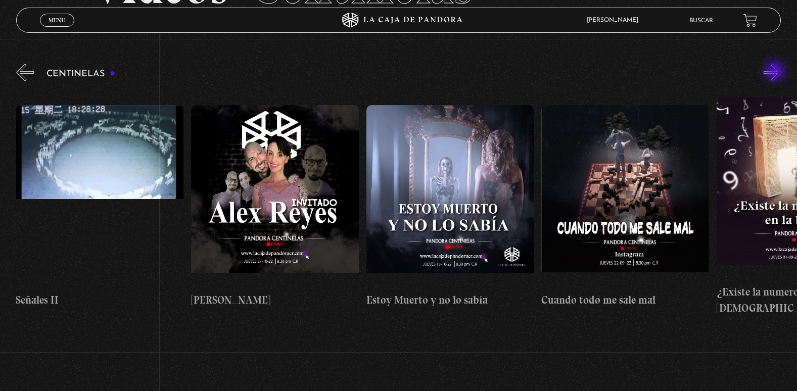
click at [776, 72] on button "»" at bounding box center [773, 73] width 18 height 18
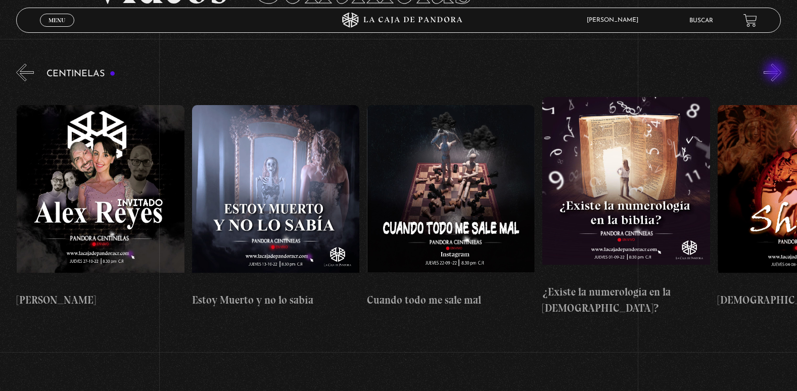
scroll to position [0, 9290]
click at [776, 72] on button "»" at bounding box center [773, 73] width 18 height 18
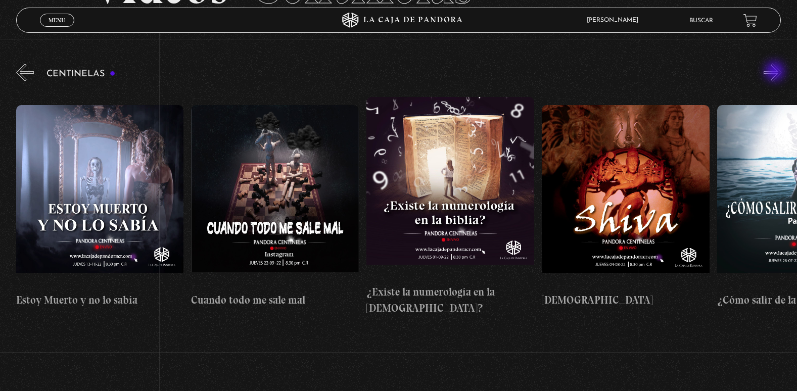
click at [776, 72] on button "»" at bounding box center [773, 73] width 18 height 18
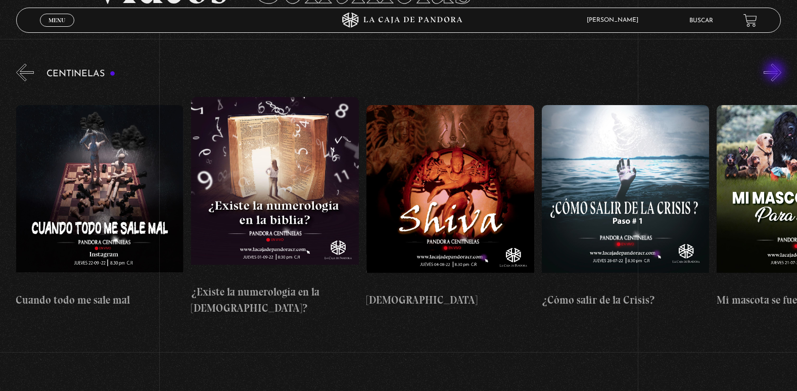
click at [776, 72] on button "»" at bounding box center [773, 73] width 18 height 18
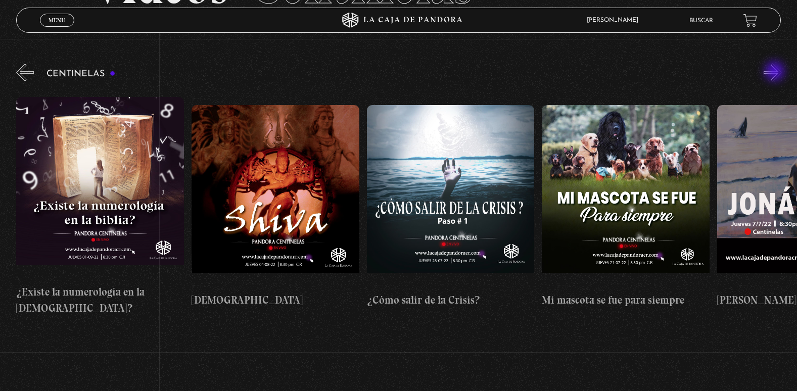
click at [776, 72] on button "»" at bounding box center [773, 73] width 18 height 18
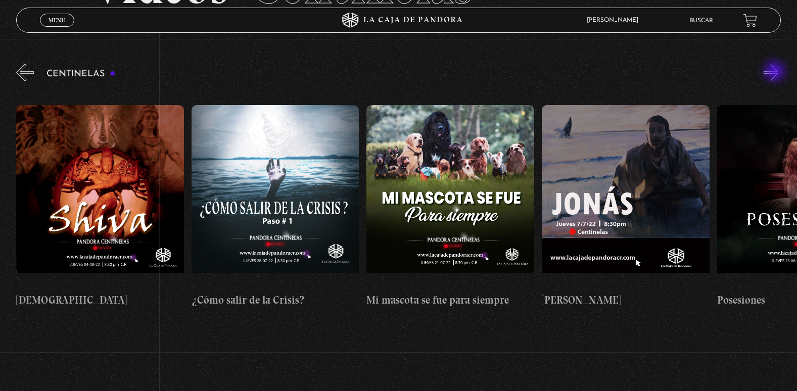
click at [776, 72] on button "»" at bounding box center [773, 73] width 18 height 18
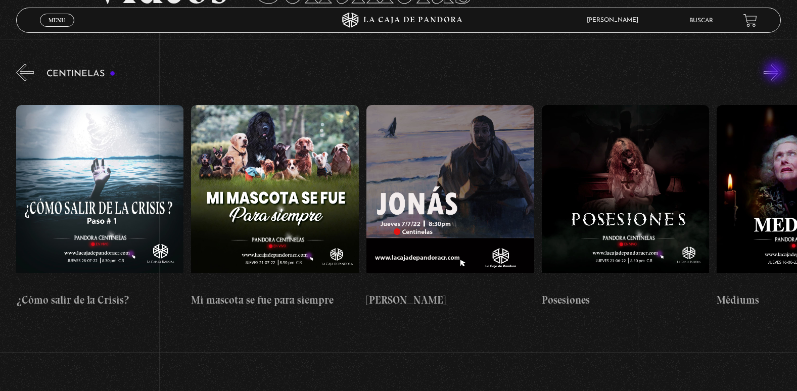
click at [776, 72] on button "»" at bounding box center [773, 73] width 18 height 18
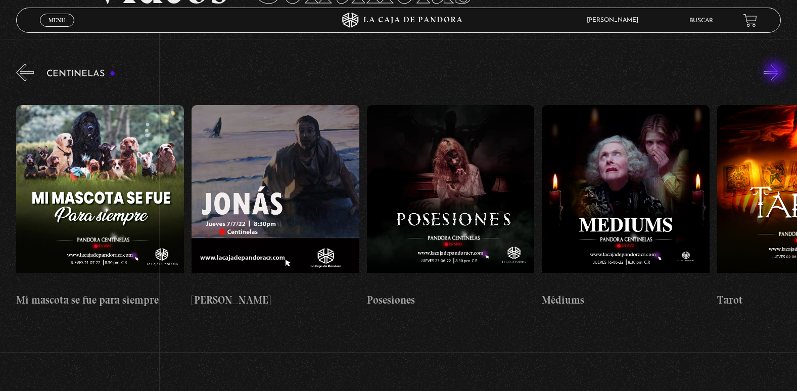
scroll to position [0, 10342]
click at [776, 72] on button "»" at bounding box center [773, 73] width 18 height 18
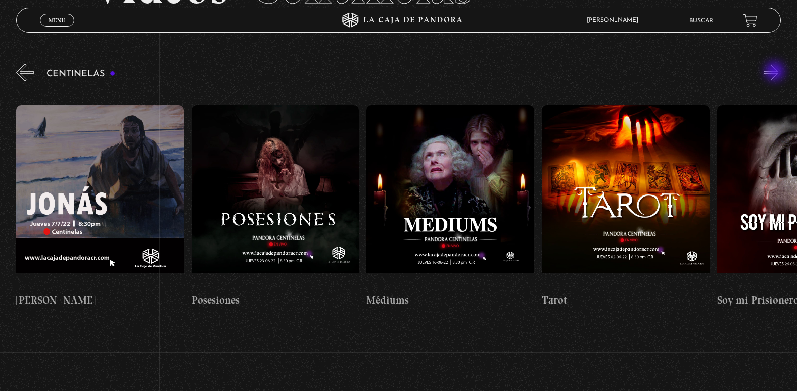
click at [776, 72] on button "»" at bounding box center [773, 73] width 18 height 18
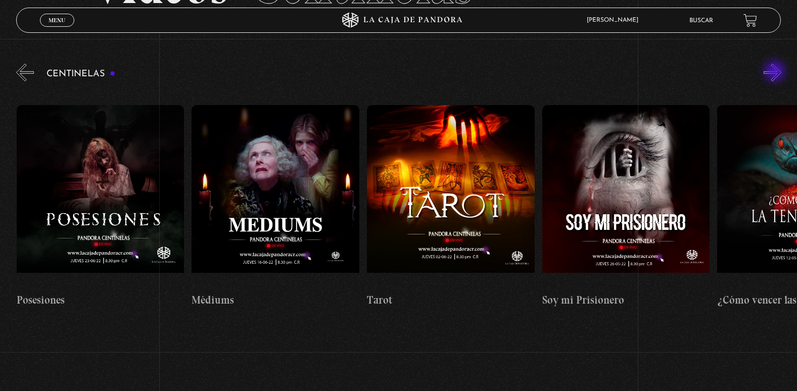
scroll to position [0, 10693]
click at [776, 72] on button "»" at bounding box center [773, 73] width 18 height 18
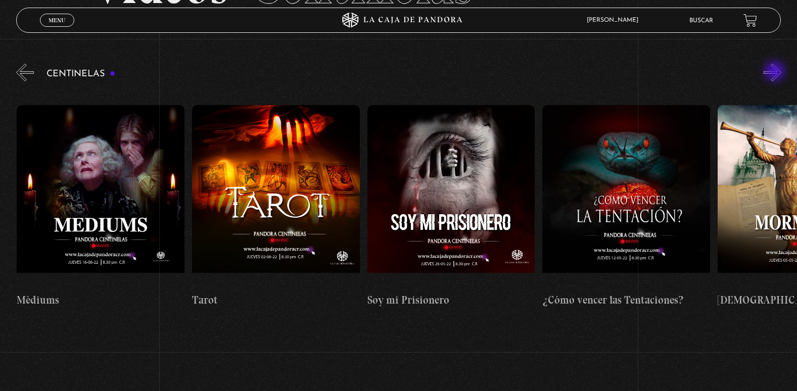
scroll to position [0, 10868]
click at [776, 72] on button "»" at bounding box center [773, 73] width 18 height 18
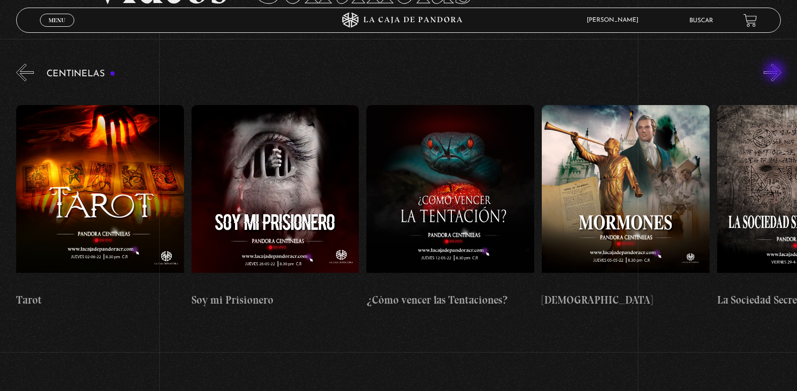
click at [776, 72] on button "»" at bounding box center [773, 73] width 18 height 18
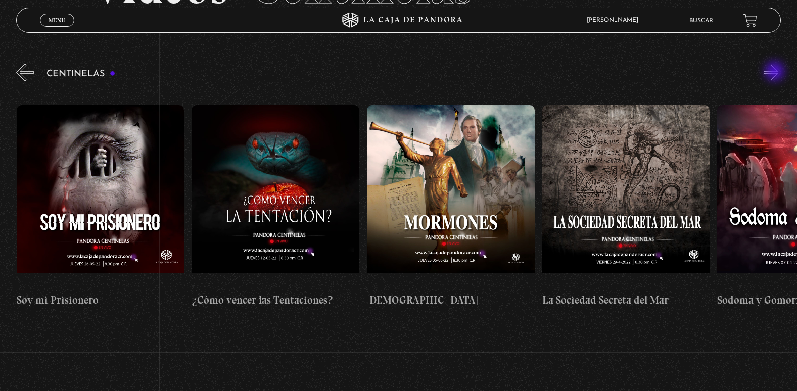
click at [776, 72] on button "»" at bounding box center [773, 73] width 18 height 18
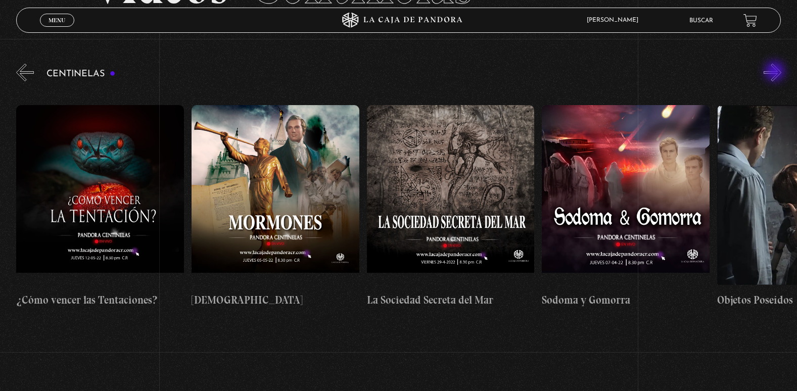
click at [776, 72] on button "»" at bounding box center [773, 73] width 18 height 18
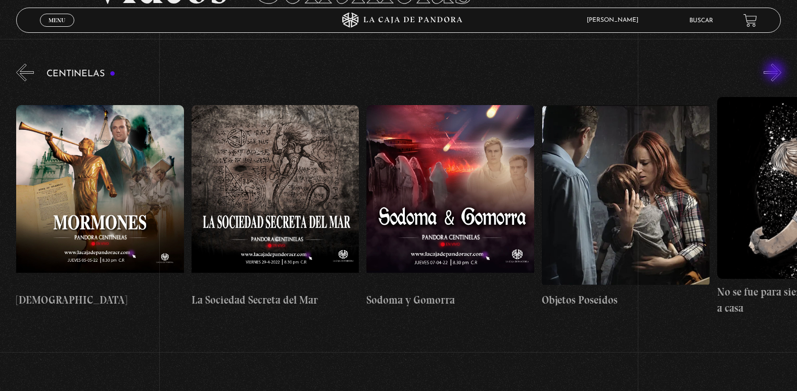
click at [776, 72] on button "»" at bounding box center [773, 73] width 18 height 18
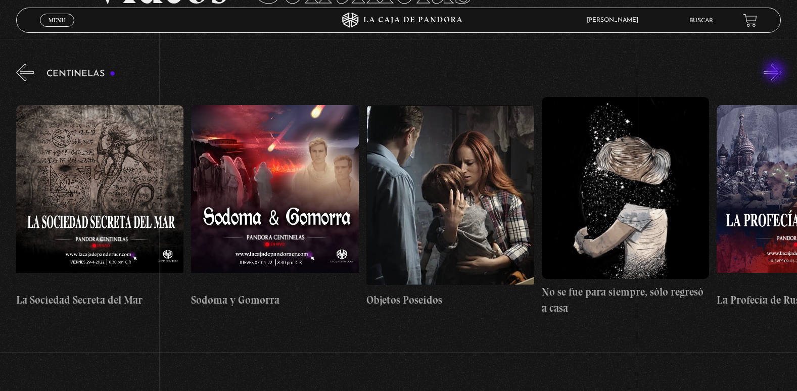
click at [776, 72] on button "»" at bounding box center [773, 73] width 18 height 18
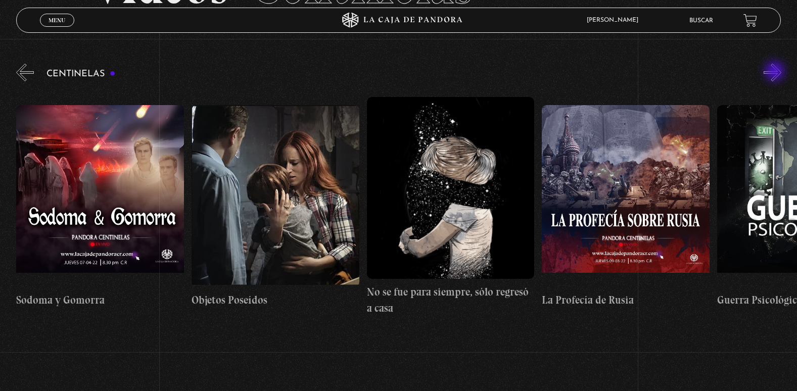
click at [776, 72] on button "»" at bounding box center [773, 73] width 18 height 18
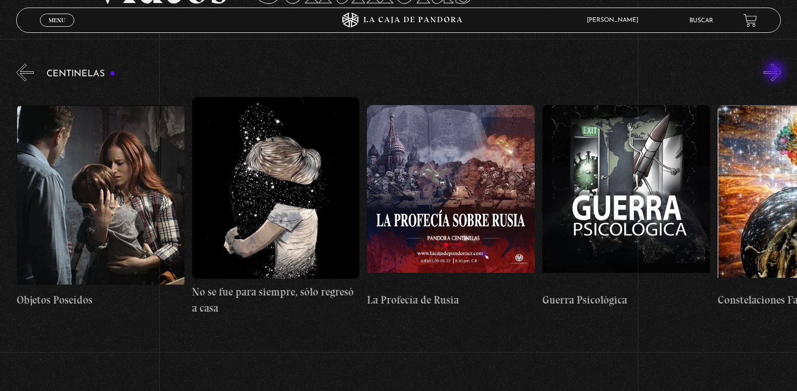
click at [776, 72] on button "»" at bounding box center [773, 73] width 18 height 18
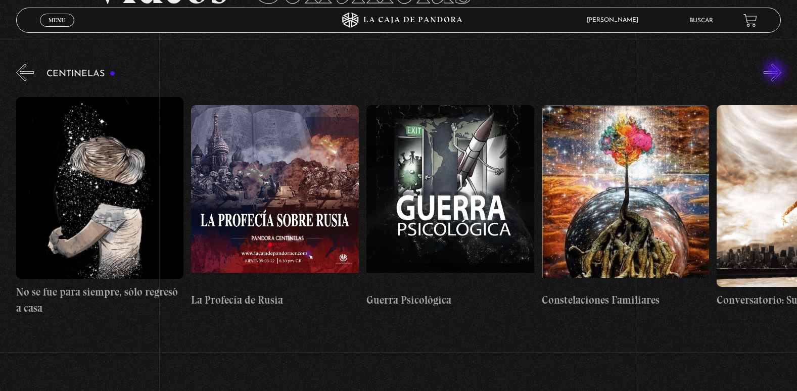
click at [776, 72] on button "»" at bounding box center [773, 73] width 18 height 18
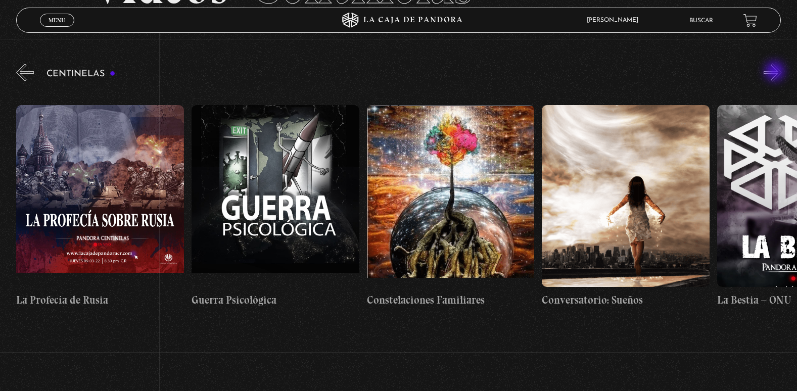
click at [776, 72] on button "»" at bounding box center [773, 73] width 18 height 18
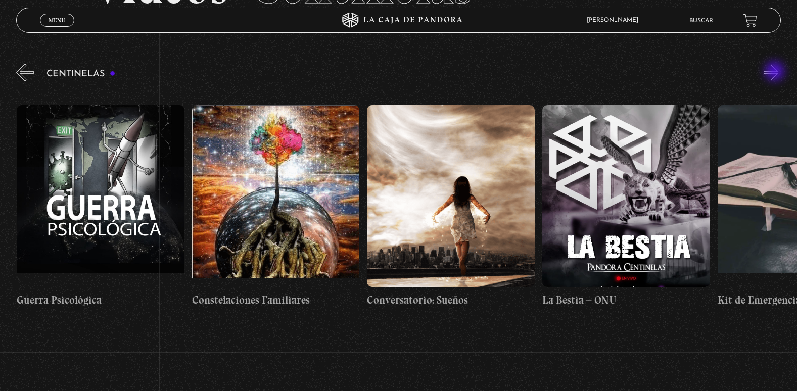
click at [776, 72] on button "»" at bounding box center [773, 73] width 18 height 18
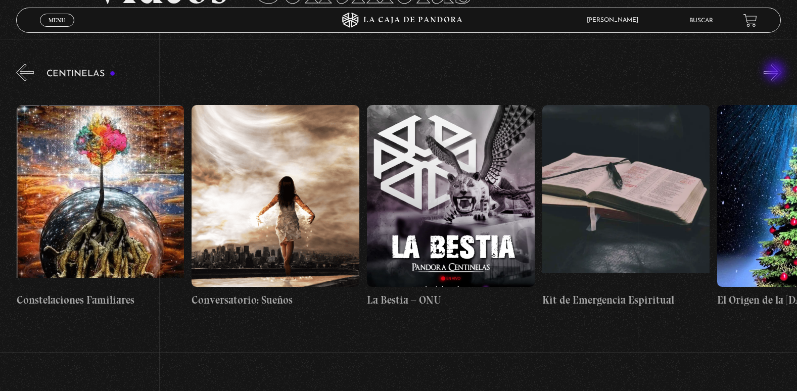
click at [776, 72] on button "»" at bounding box center [773, 73] width 18 height 18
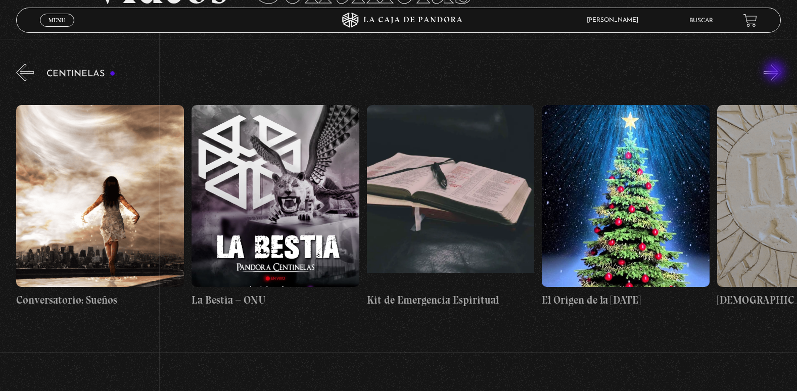
click at [776, 72] on button "»" at bounding box center [773, 73] width 18 height 18
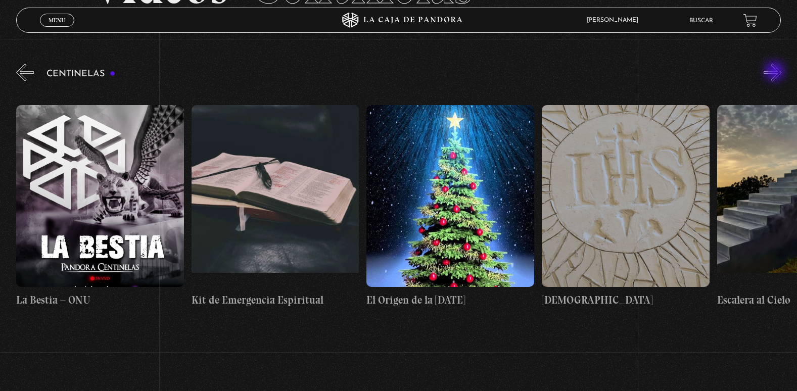
click at [776, 72] on button "»" at bounding box center [773, 73] width 18 height 18
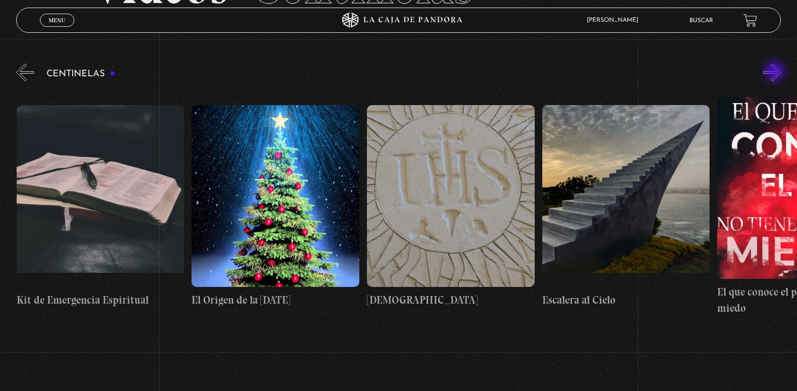
click at [776, 72] on button "»" at bounding box center [773, 73] width 18 height 18
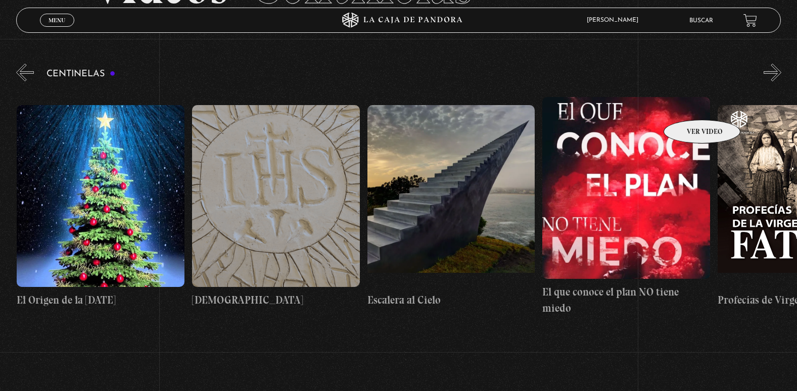
scroll to position [0, 13497]
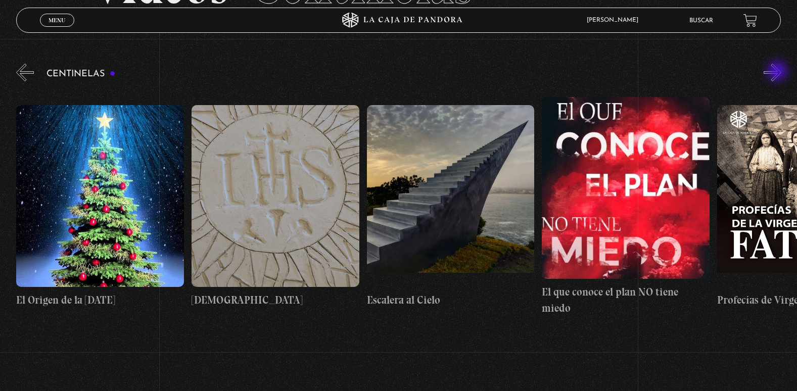
click at [779, 72] on button "»" at bounding box center [773, 73] width 18 height 18
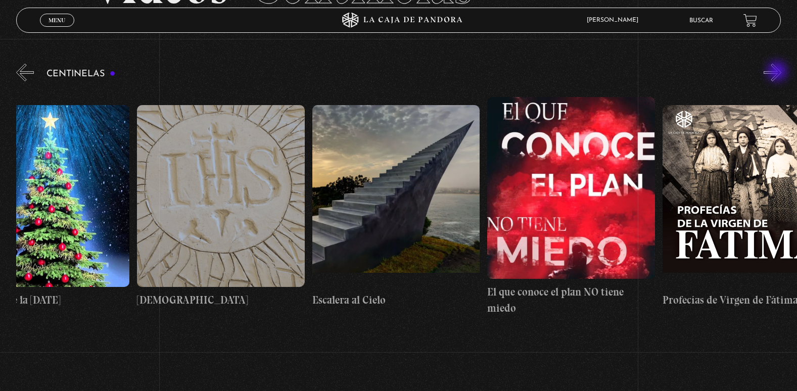
click at [779, 72] on button "»" at bounding box center [773, 73] width 18 height 18
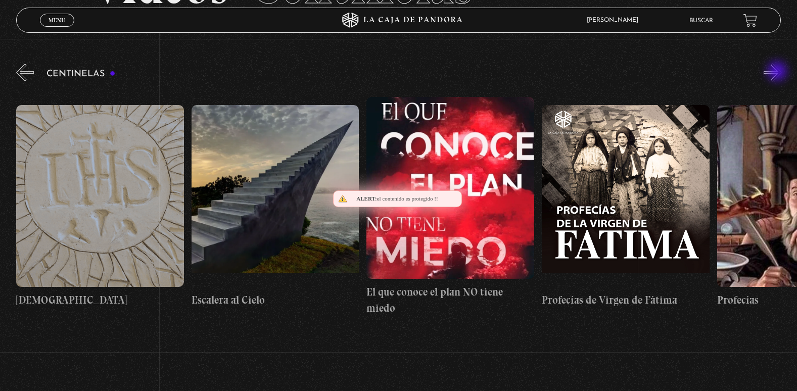
click at [779, 72] on button "»" at bounding box center [773, 73] width 18 height 18
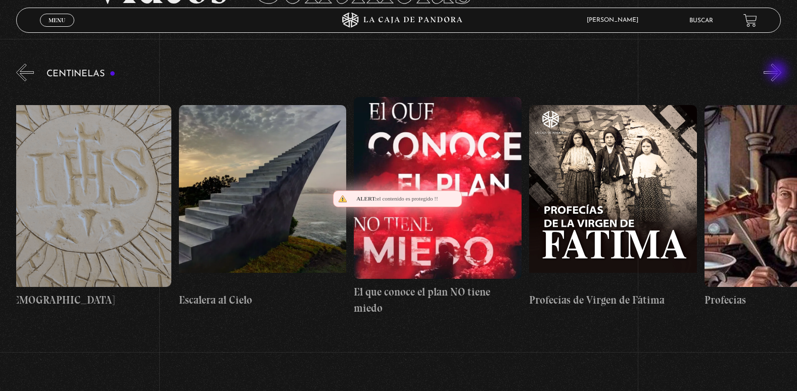
click at [779, 72] on button "»" at bounding box center [773, 73] width 18 height 18
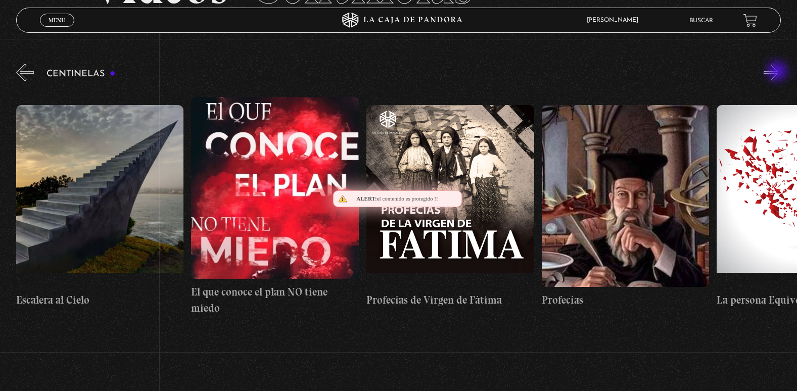
click at [779, 72] on button "»" at bounding box center [773, 73] width 18 height 18
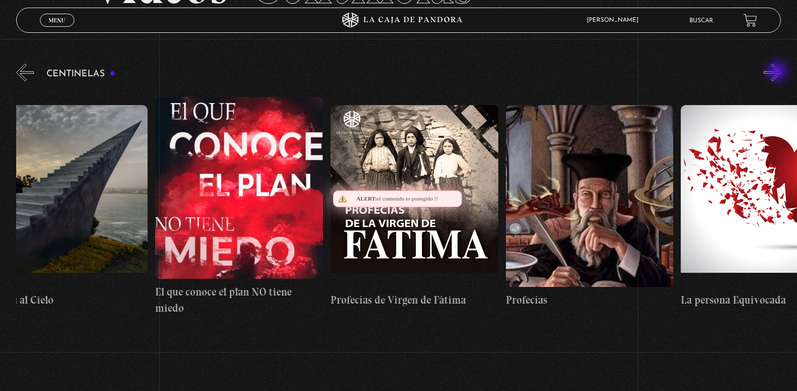
click at [779, 72] on button "»" at bounding box center [773, 73] width 18 height 18
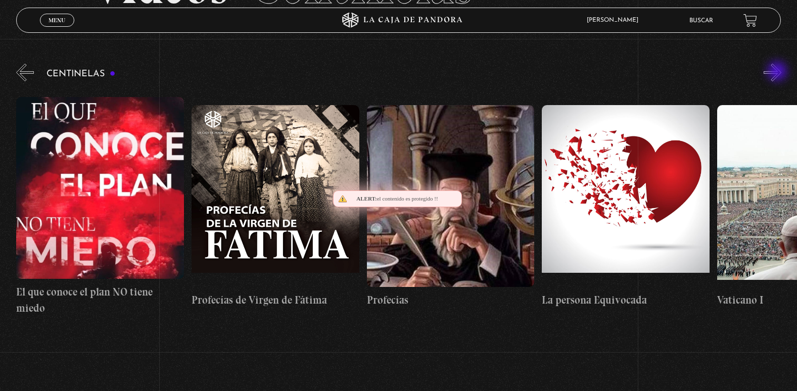
click at [779, 72] on button "»" at bounding box center [773, 73] width 18 height 18
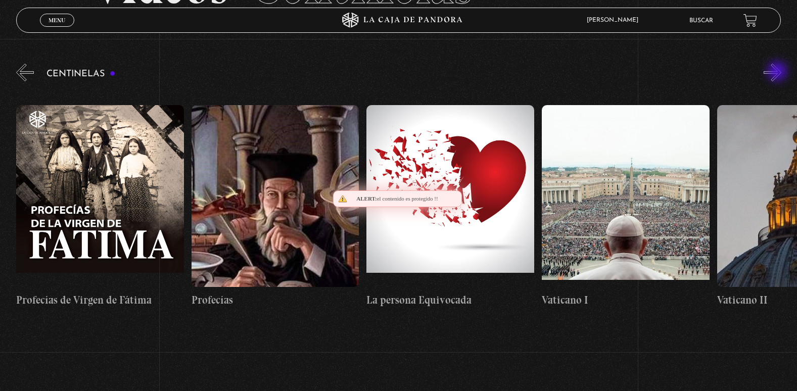
click at [779, 72] on button "»" at bounding box center [773, 73] width 18 height 18
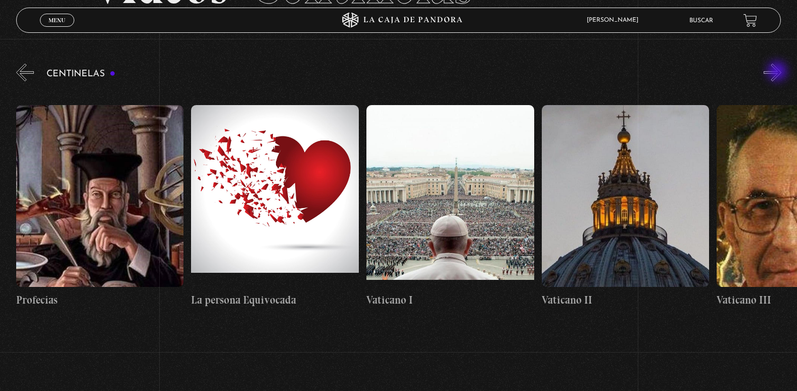
click at [779, 72] on button "»" at bounding box center [773, 73] width 18 height 18
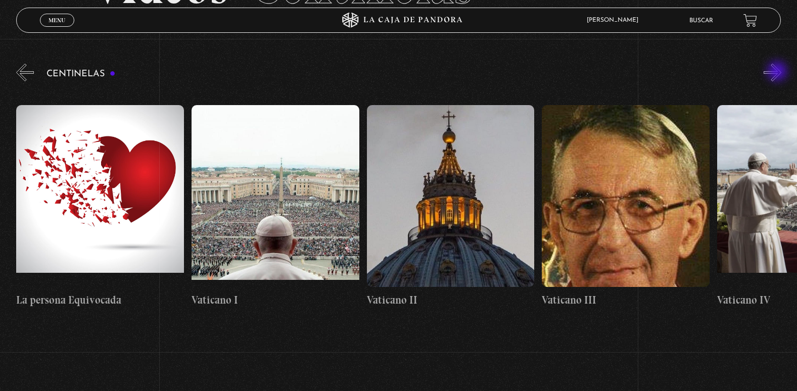
click at [779, 72] on button "»" at bounding box center [773, 73] width 18 height 18
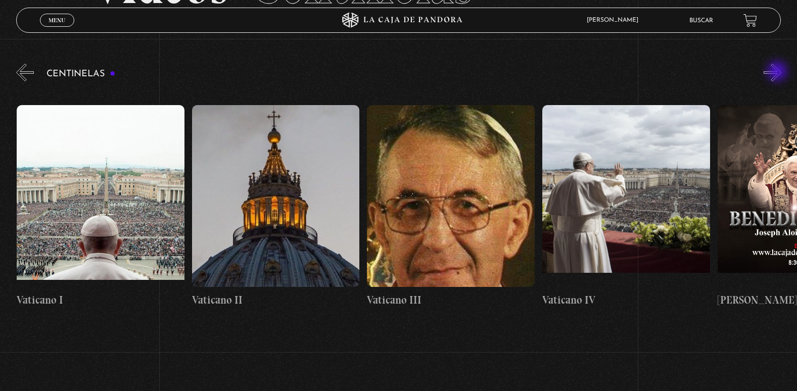
scroll to position [0, 14725]
click at [23, 70] on button "«" at bounding box center [25, 73] width 18 height 18
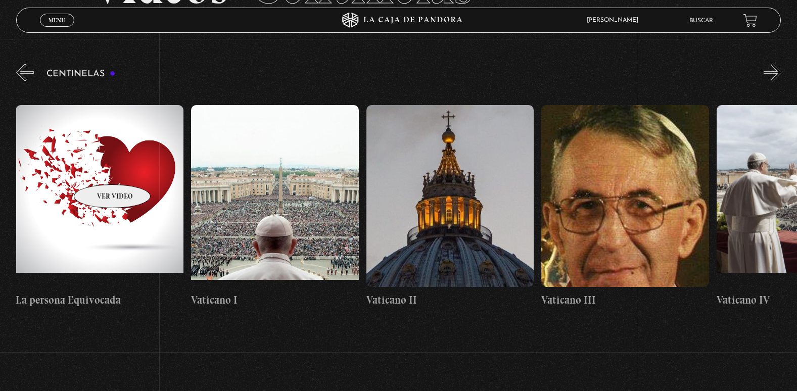
click at [99, 169] on figure at bounding box center [100, 196] width 168 height 182
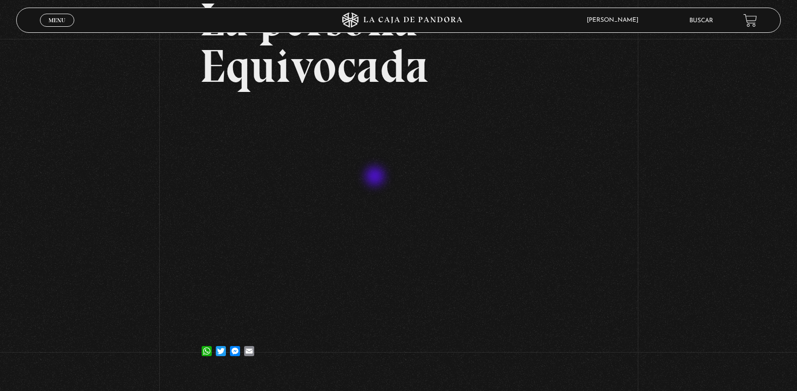
scroll to position [101, 0]
